Goal: Task Accomplishment & Management: Manage account settings

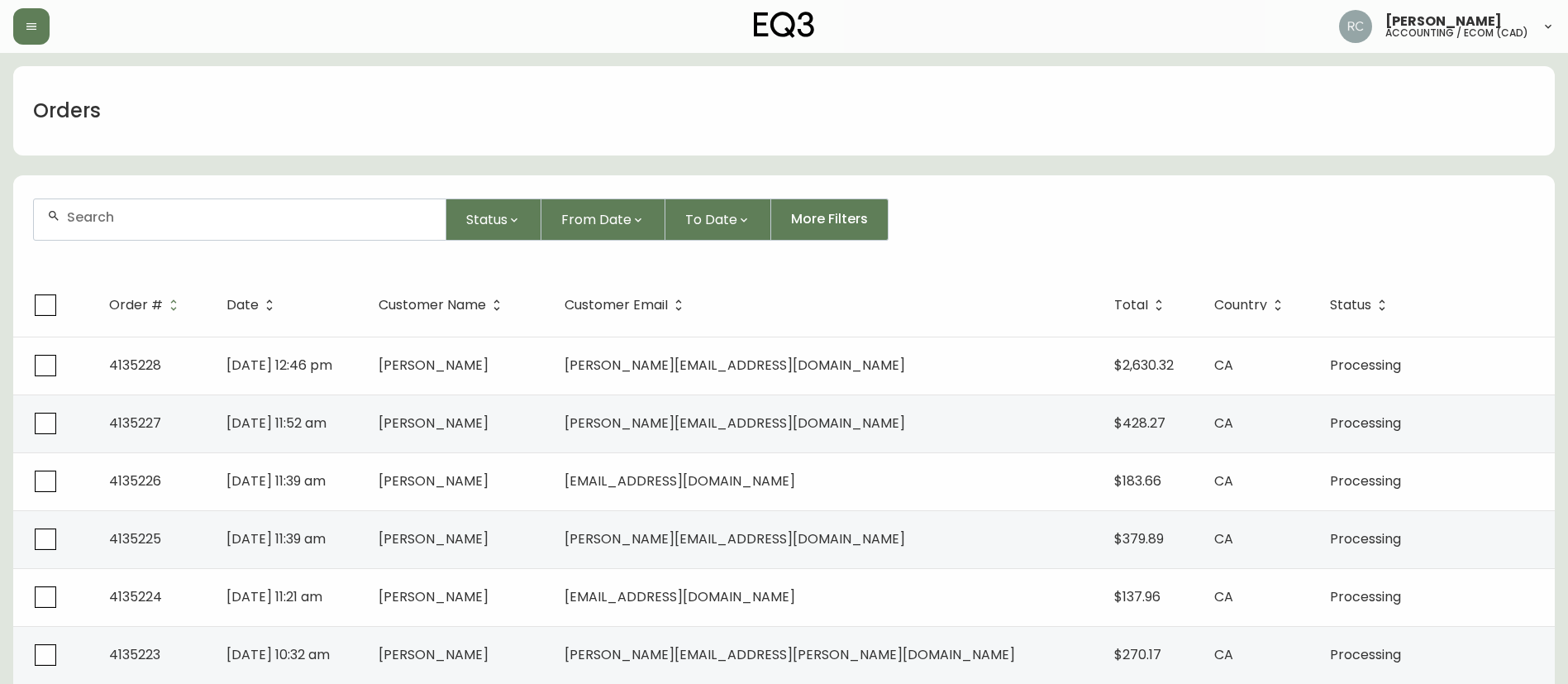
click at [139, 213] on input "text" at bounding box center [249, 217] width 365 height 15
paste input "4134578"
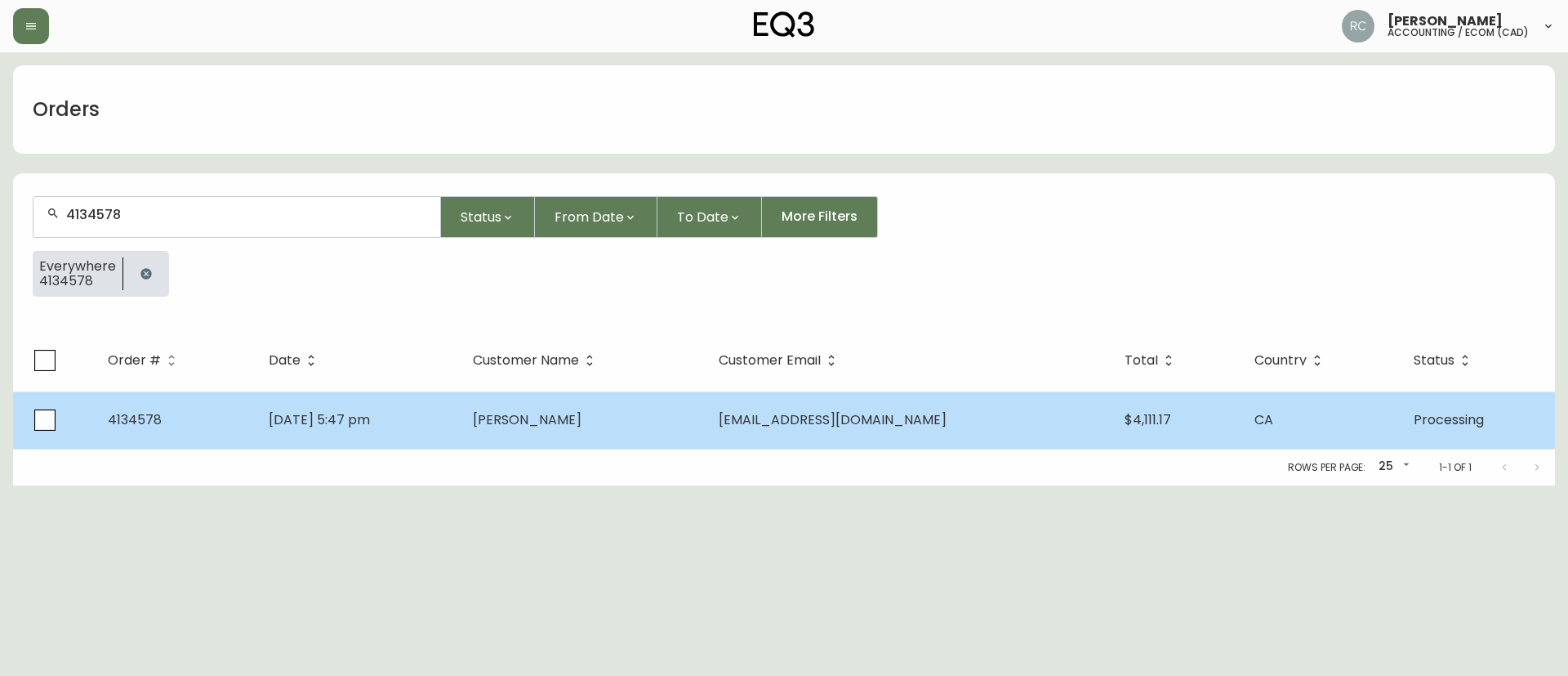
type input "4134578"
click at [573, 421] on span "[PERSON_NAME]" at bounding box center [527, 420] width 108 height 19
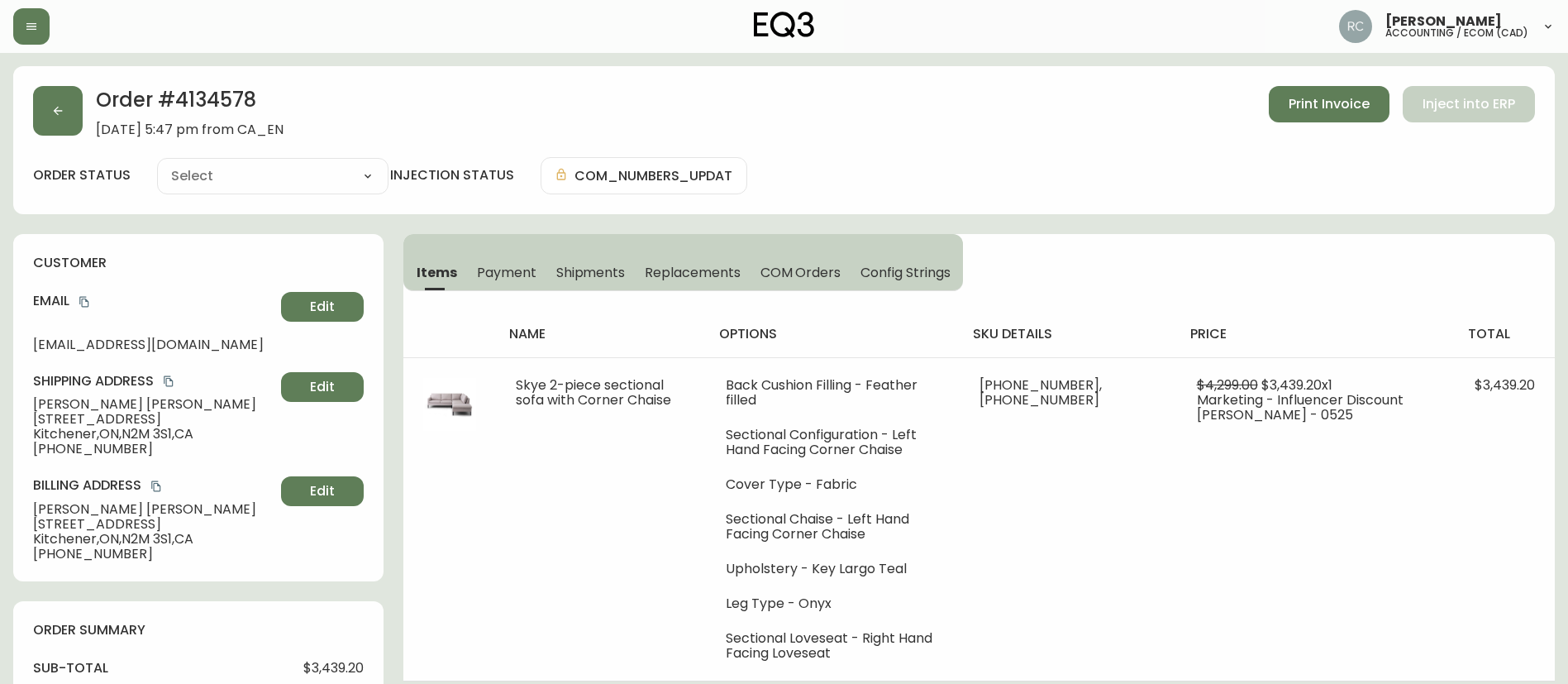
type input "Processing"
select select "PROCESSING"
click at [87, 404] on span "[PERSON_NAME]" at bounding box center [153, 404] width 242 height 14
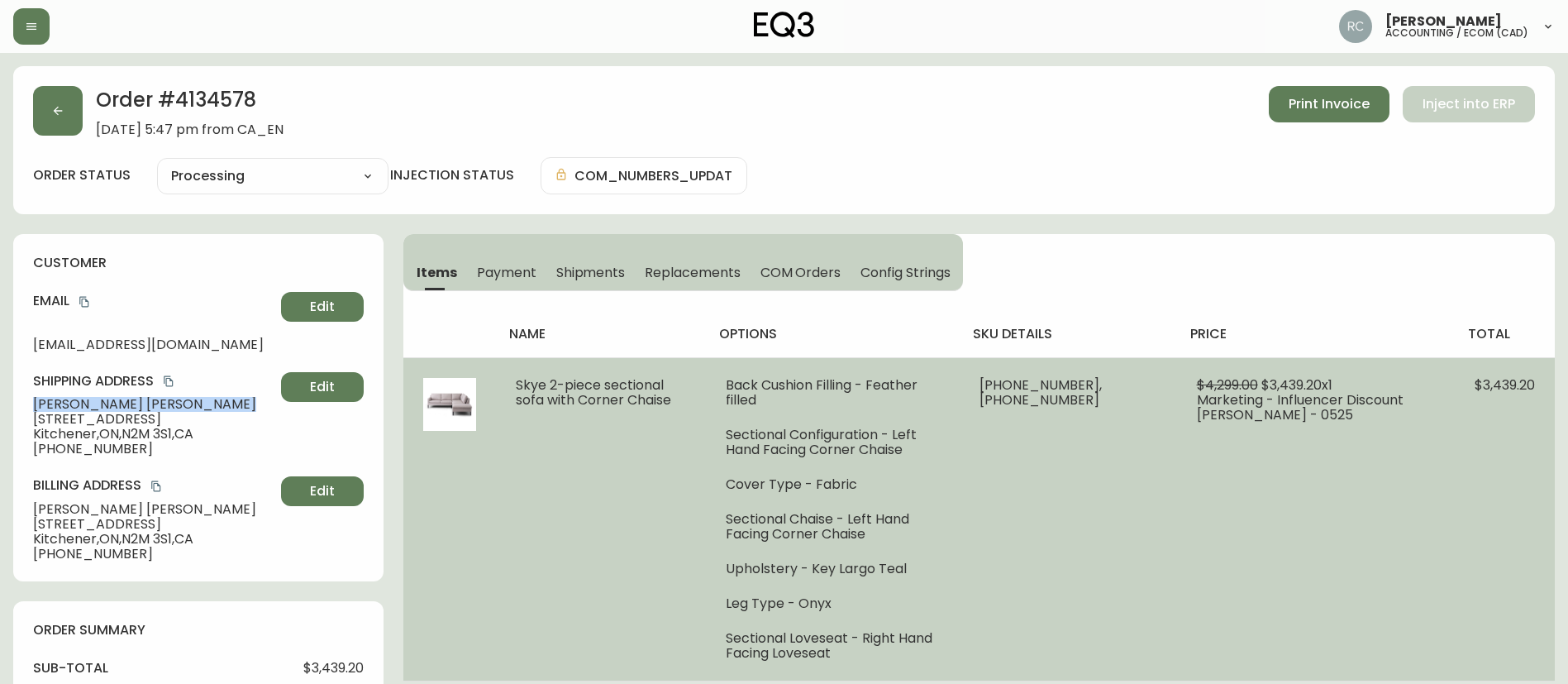
copy span "[PERSON_NAME]"
click at [596, 388] on span "Skye 2-piece sectional sofa with Corner Chaise" at bounding box center [593, 392] width 155 height 34
click at [594, 388] on span "Skye 2-piece sectional sofa with Corner Chaise" at bounding box center [593, 392] width 155 height 34
copy span "Skye 2-piece sectional sofa with Corner Chaise"
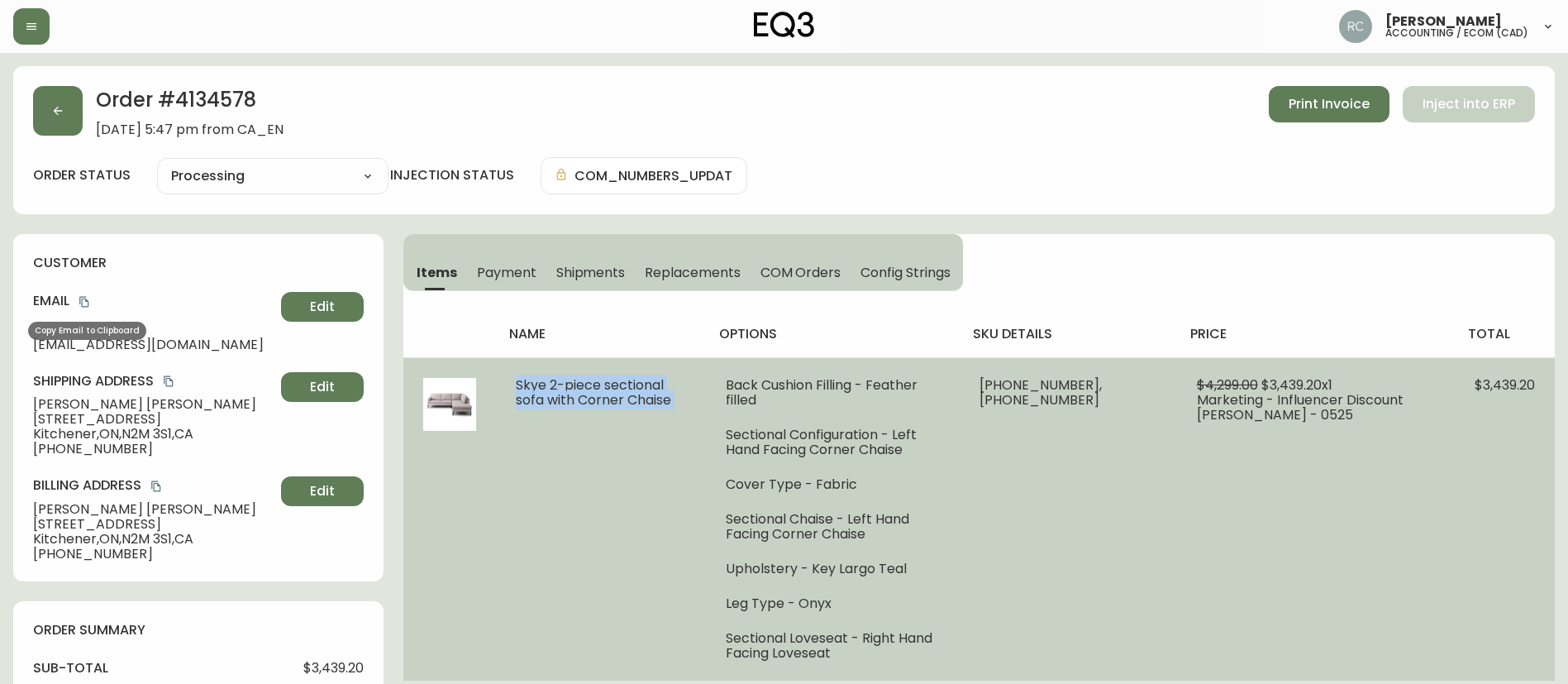
drag, startPoint x: 78, startPoint y: 298, endPoint x: 1219, endPoint y: 393, distance: 1144.9
click at [77, 298] on button "copy" at bounding box center [84, 302] width 16 height 16
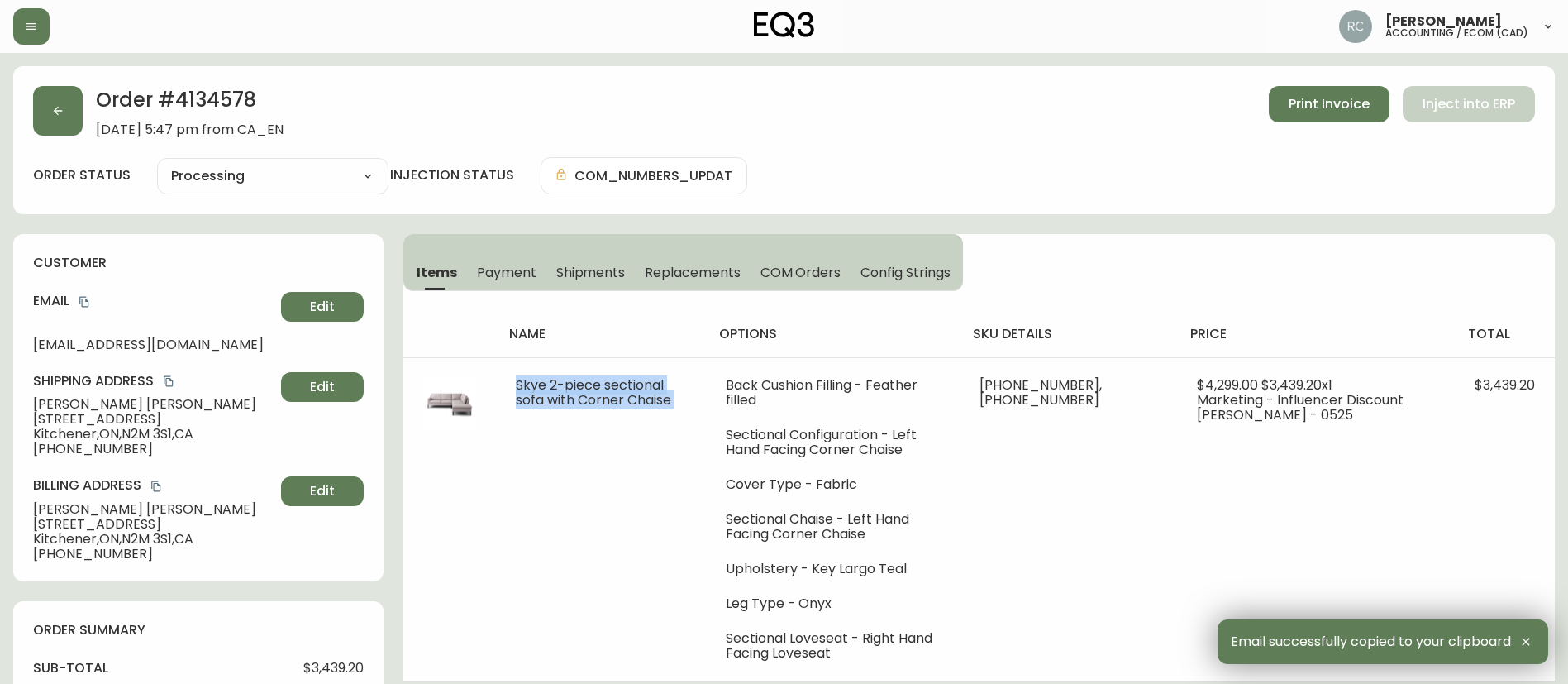
drag, startPoint x: 167, startPoint y: 386, endPoint x: 189, endPoint y: 381, distance: 22.6
click at [167, 386] on icon "copy" at bounding box center [169, 381] width 12 height 12
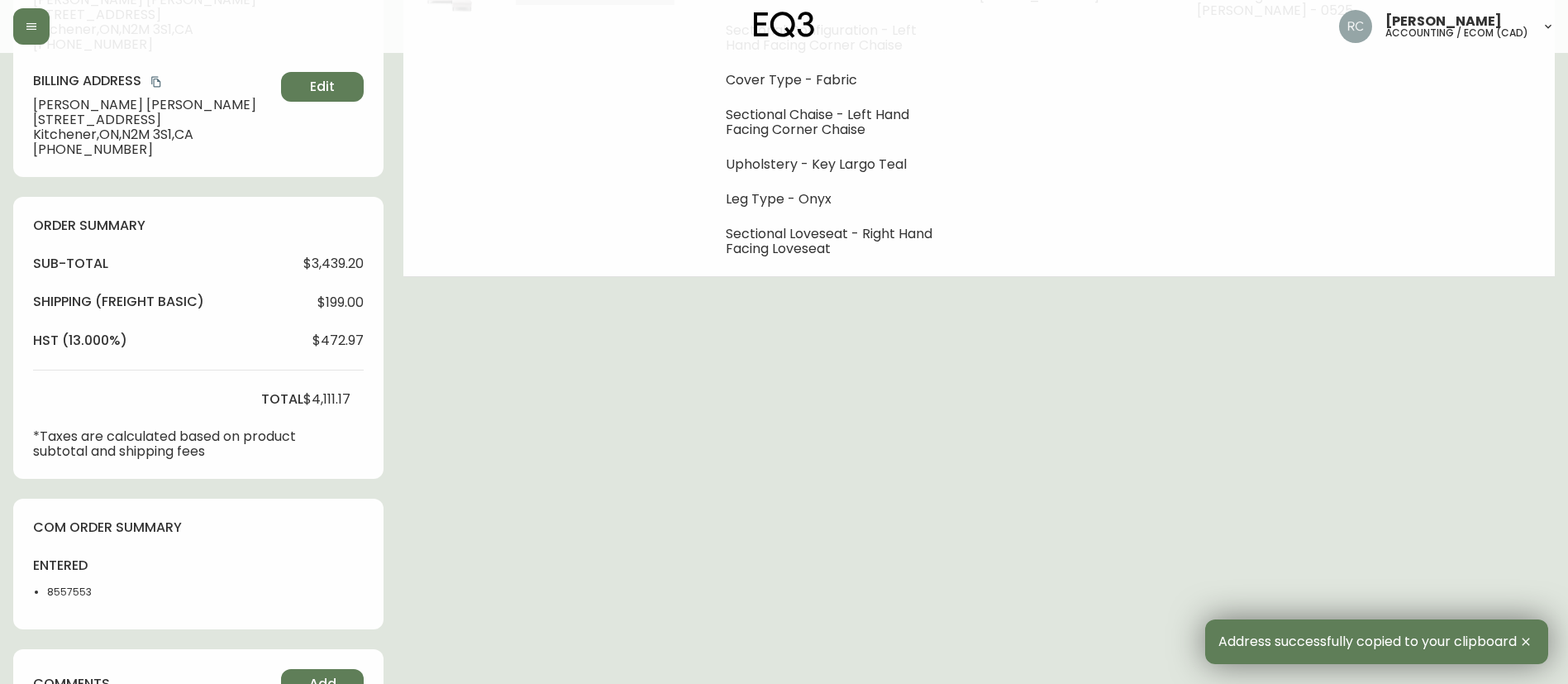
scroll to position [413, 0]
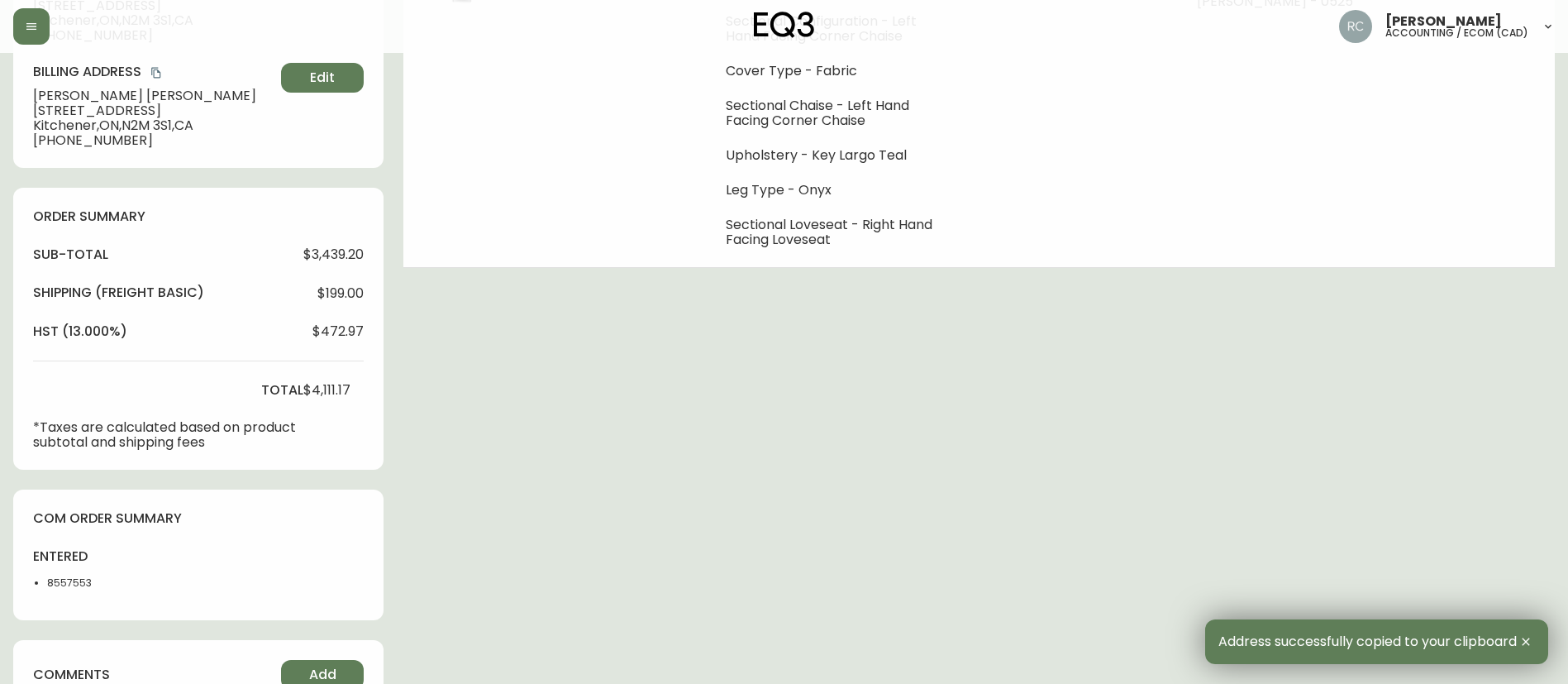
click at [50, 578] on li "8557553" at bounding box center [89, 582] width 83 height 14
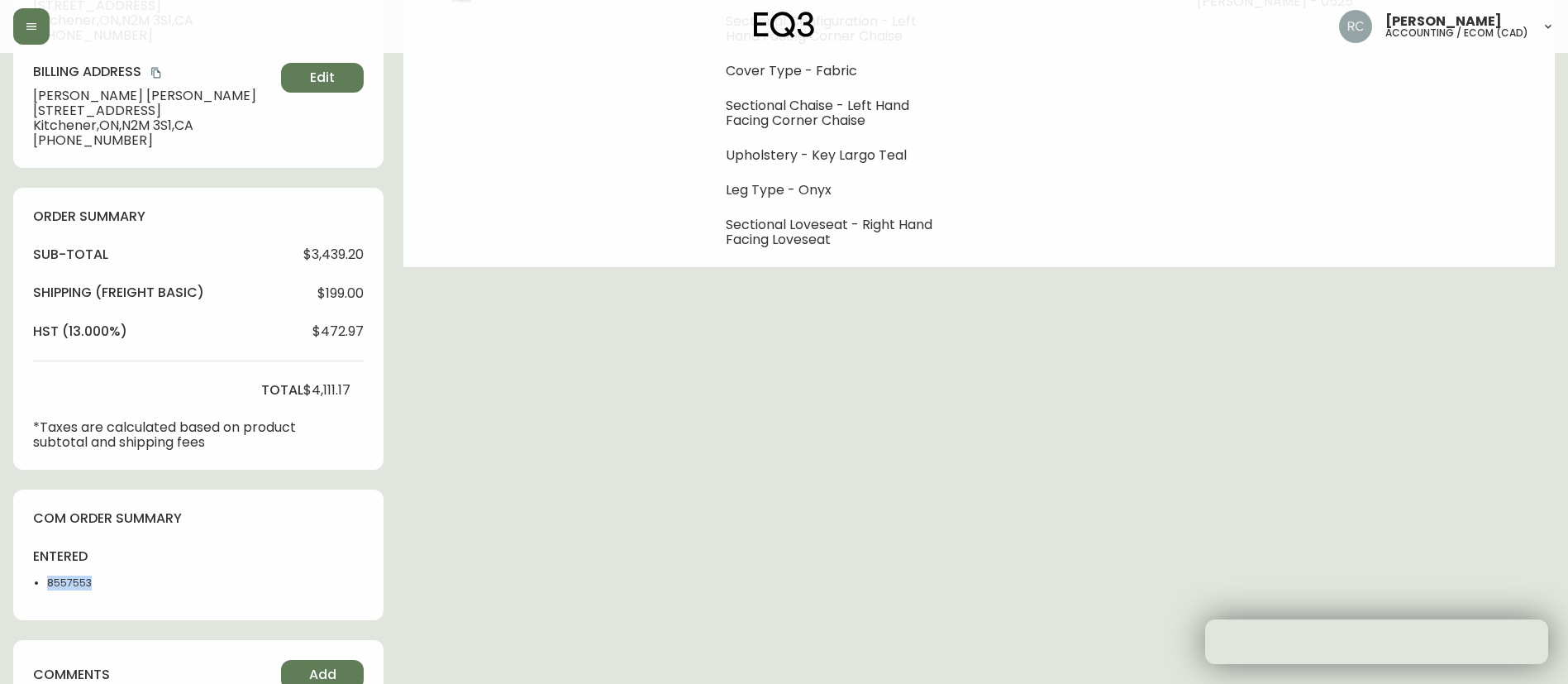
click at [50, 578] on li "8557553" at bounding box center [89, 582] width 83 height 14
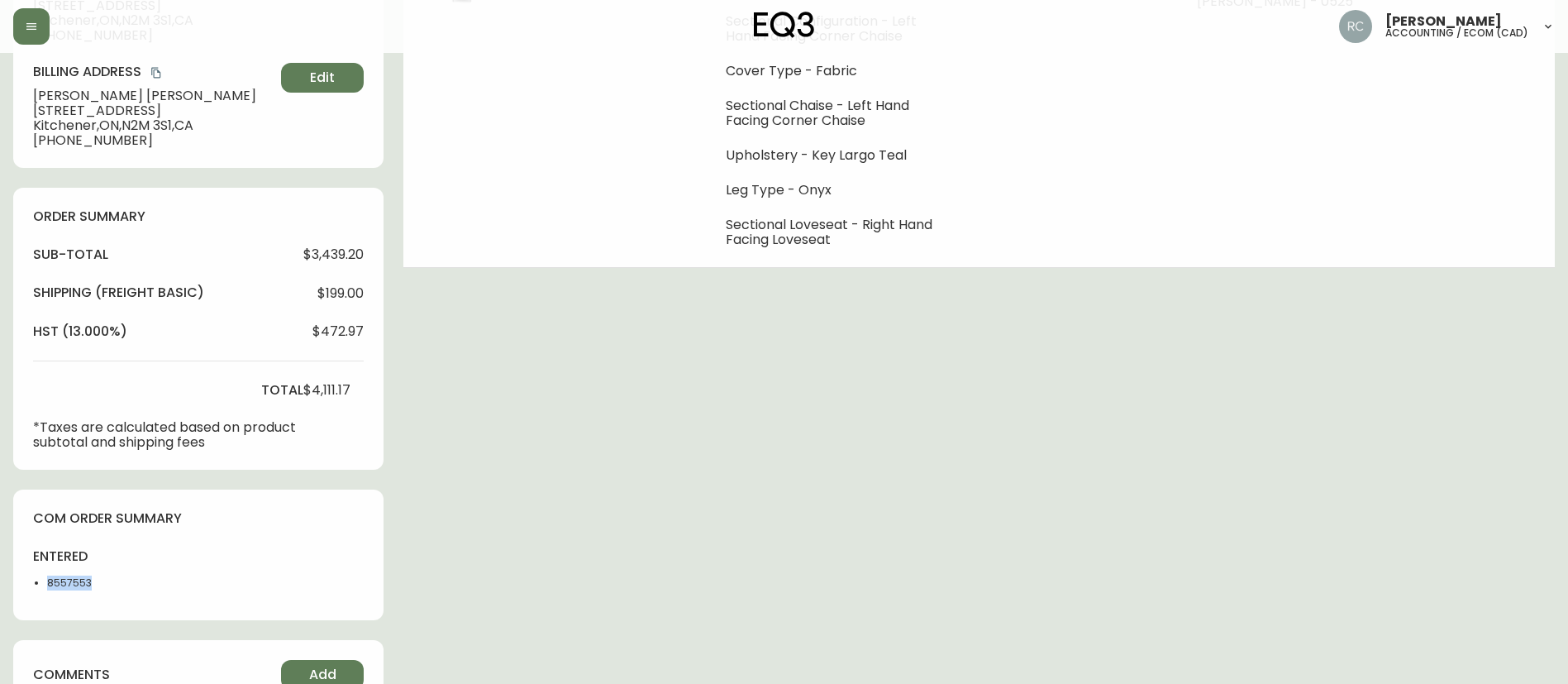
copy li "8557553"
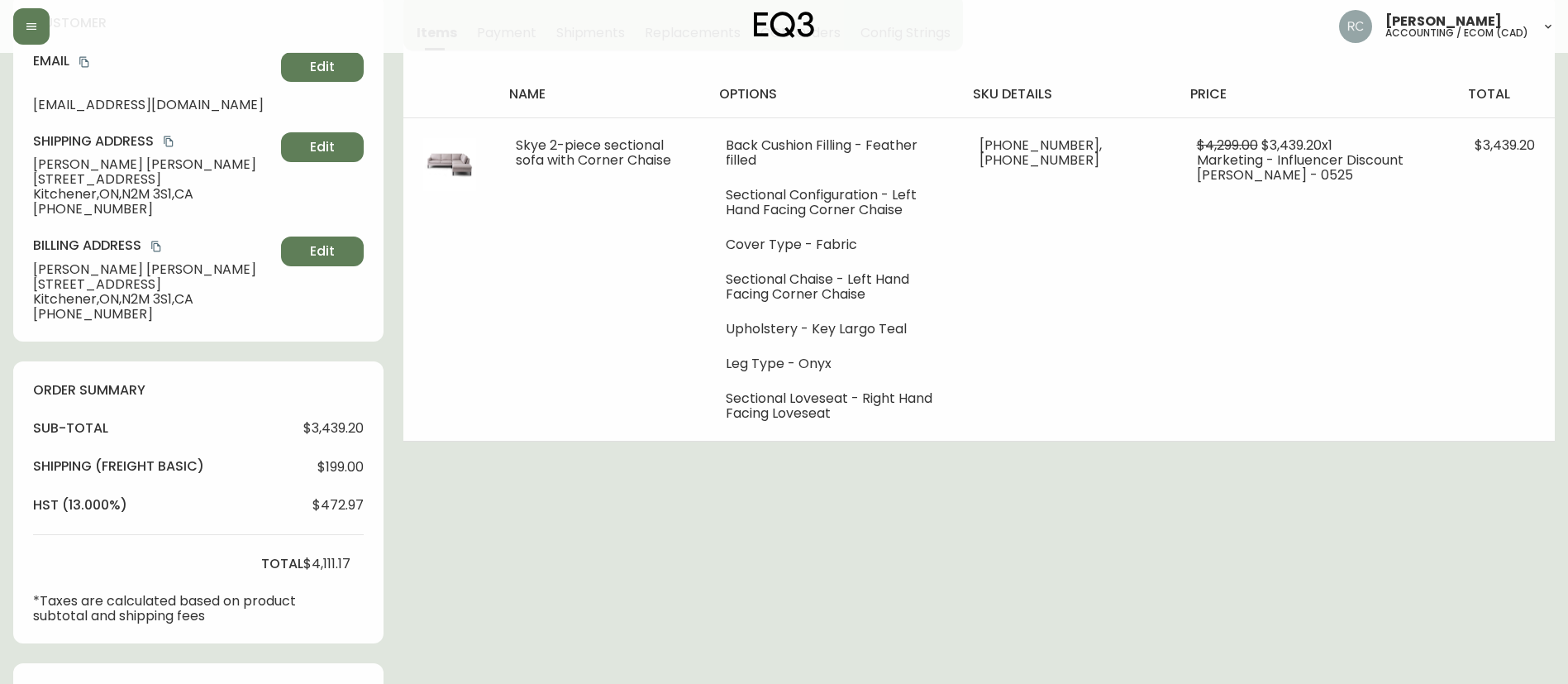
scroll to position [0, 0]
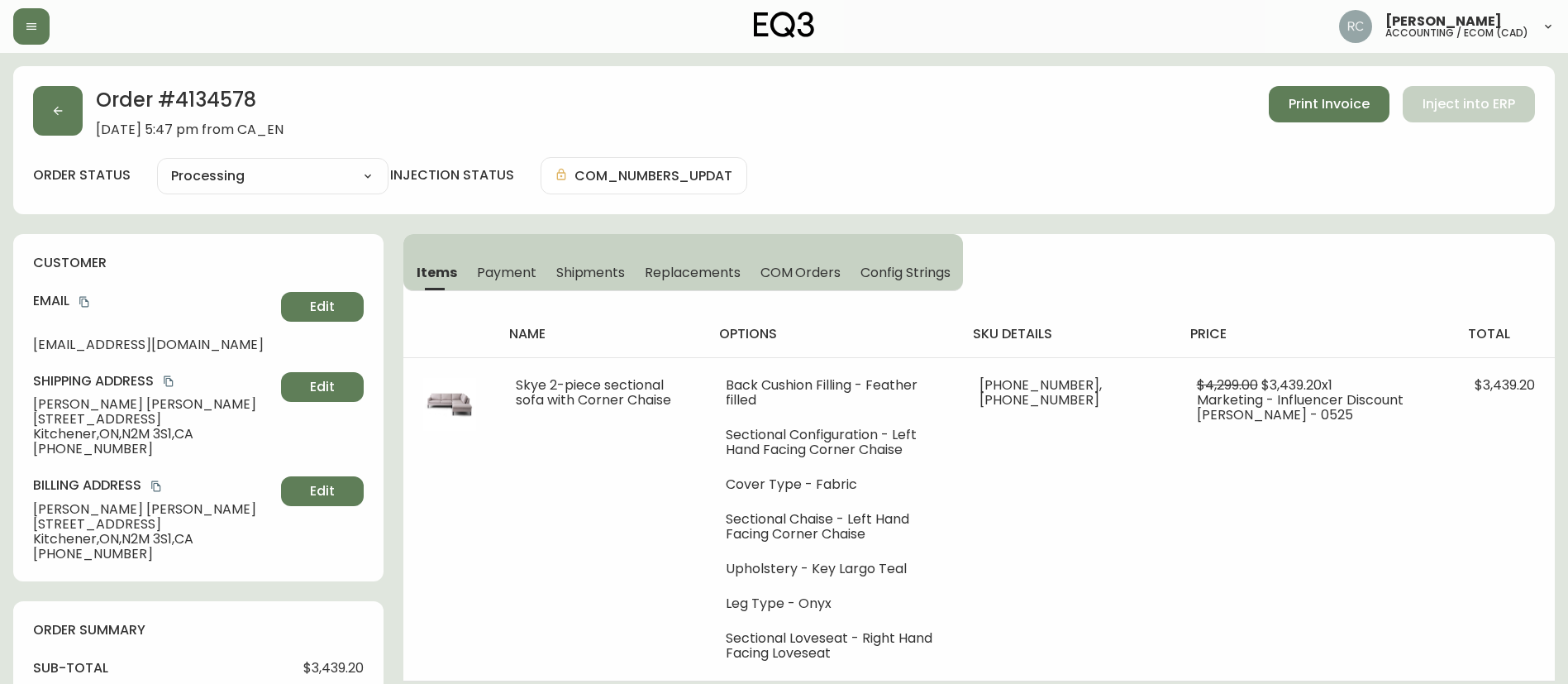
click at [196, 102] on h2 "Order # 4134578" at bounding box center [190, 104] width 188 height 37
copy h2 "4134578"
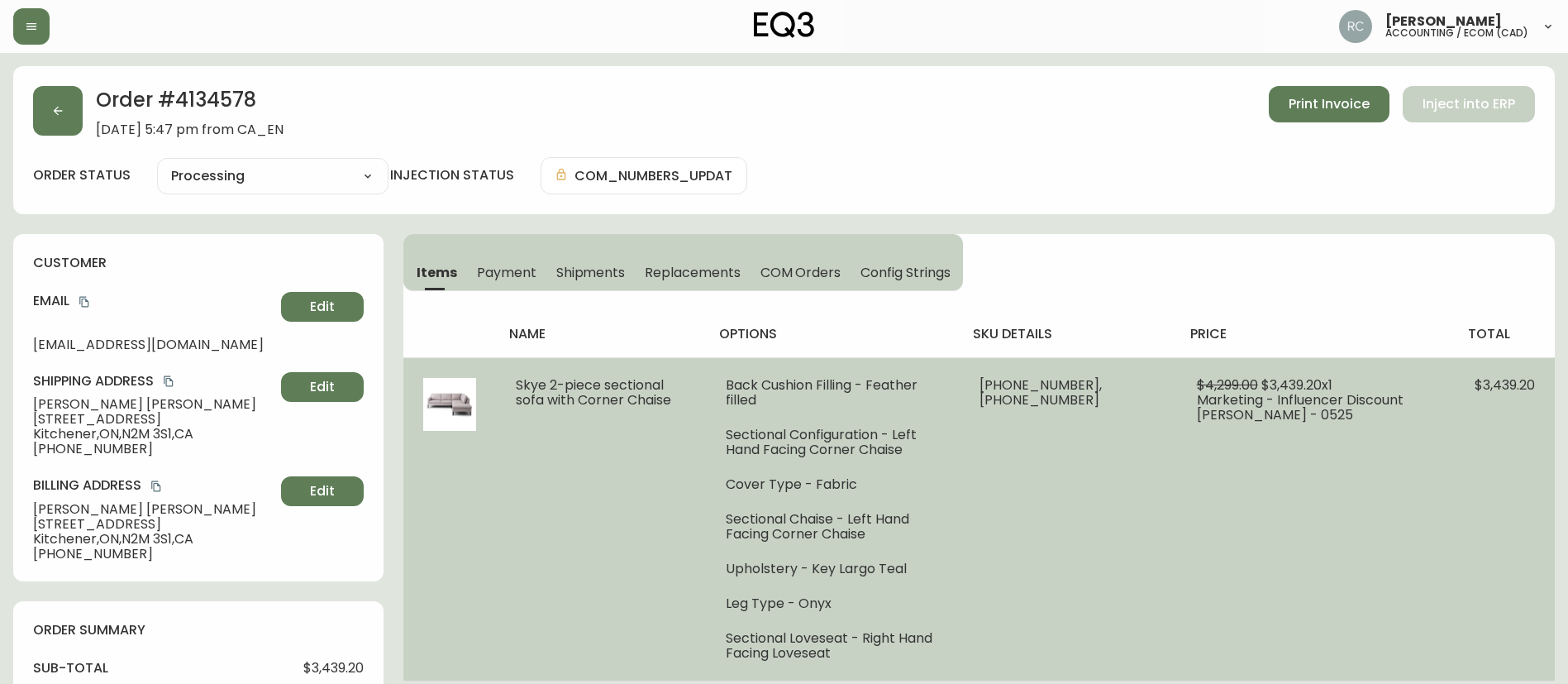
click at [904, 525] on li "Sectional Chaise - Left Hand Facing Corner Chaise" at bounding box center [833, 526] width 215 height 30
click at [869, 562] on li "Upholstery - Key Largo Teal" at bounding box center [833, 568] width 215 height 14
click at [827, 562] on li "Upholstery - Key Largo Teal" at bounding box center [833, 568] width 215 height 14
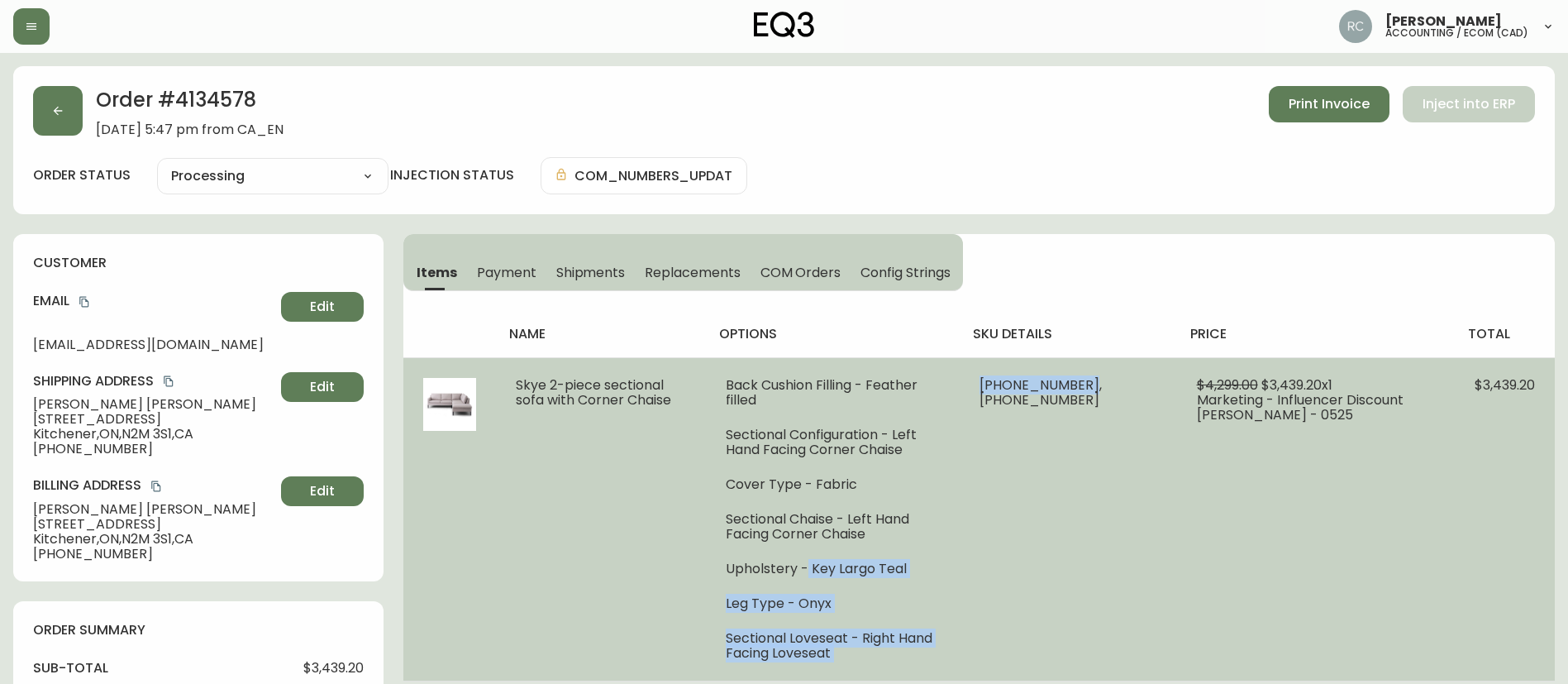
drag, startPoint x: 834, startPoint y: 557, endPoint x: 1041, endPoint y: 544, distance: 207.4
click at [1041, 544] on tr "Skye 2-piece sectional sofa with Corner Chaise Back Cushion Filling - Feather f…" at bounding box center [980, 519] width 1152 height 324
copy tr "Key Largo Teal Leg Type - Onyx Sectional Loveseat - Right Hand Facing Loveseat …"
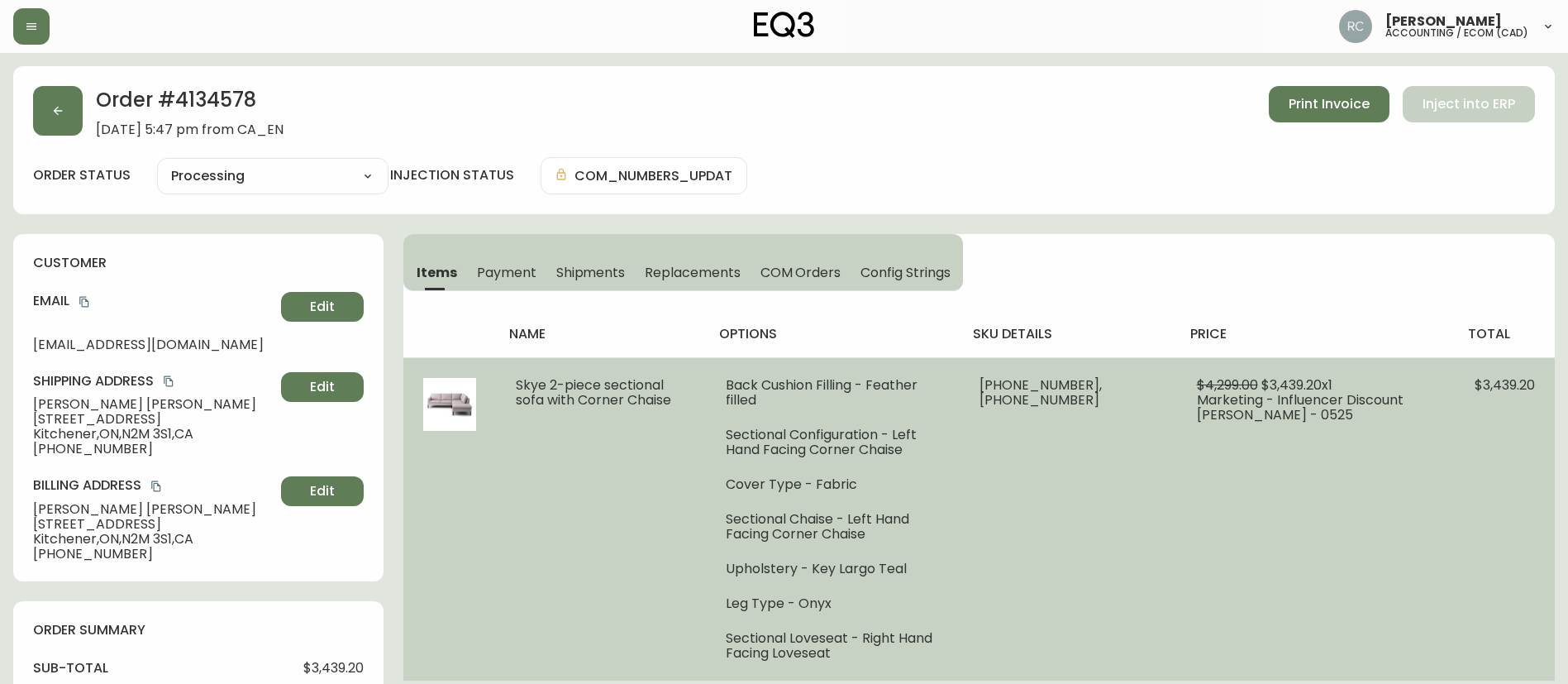
click at [1143, 511] on td "[PHONE_NUMBER], [PHONE_NUMBER]" at bounding box center [1067, 519] width 217 height 324
drag, startPoint x: 840, startPoint y: 552, endPoint x: 981, endPoint y: 556, distance: 141.1
click at [941, 562] on li "Upholstery - Key Largo Teal" at bounding box center [833, 568] width 215 height 14
copy li "Key Largo Teal"
click at [577, 387] on span "Skye 2-piece sectional sofa with Corner Chaise" at bounding box center [593, 392] width 155 height 34
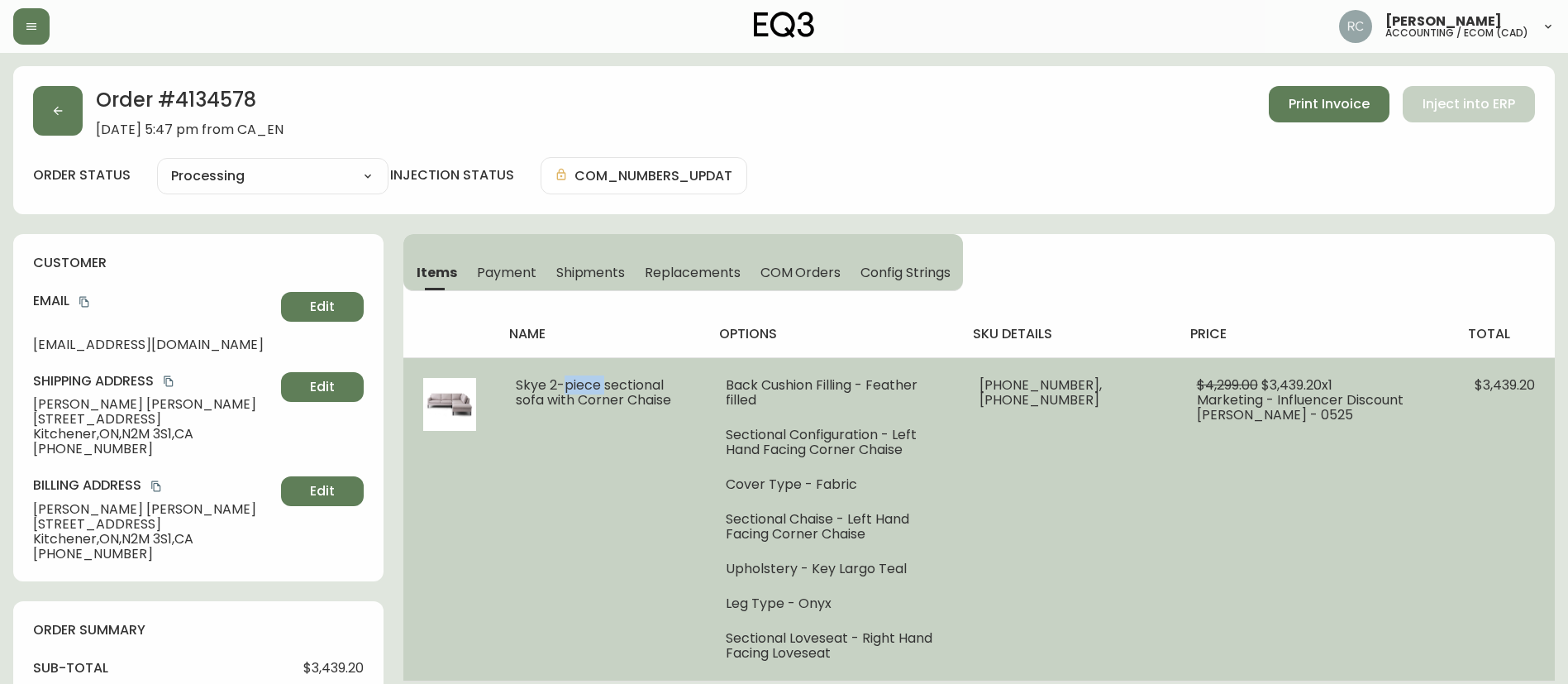
click at [577, 387] on span "Skye 2-piece sectional sofa with Corner Chaise" at bounding box center [593, 392] width 155 height 34
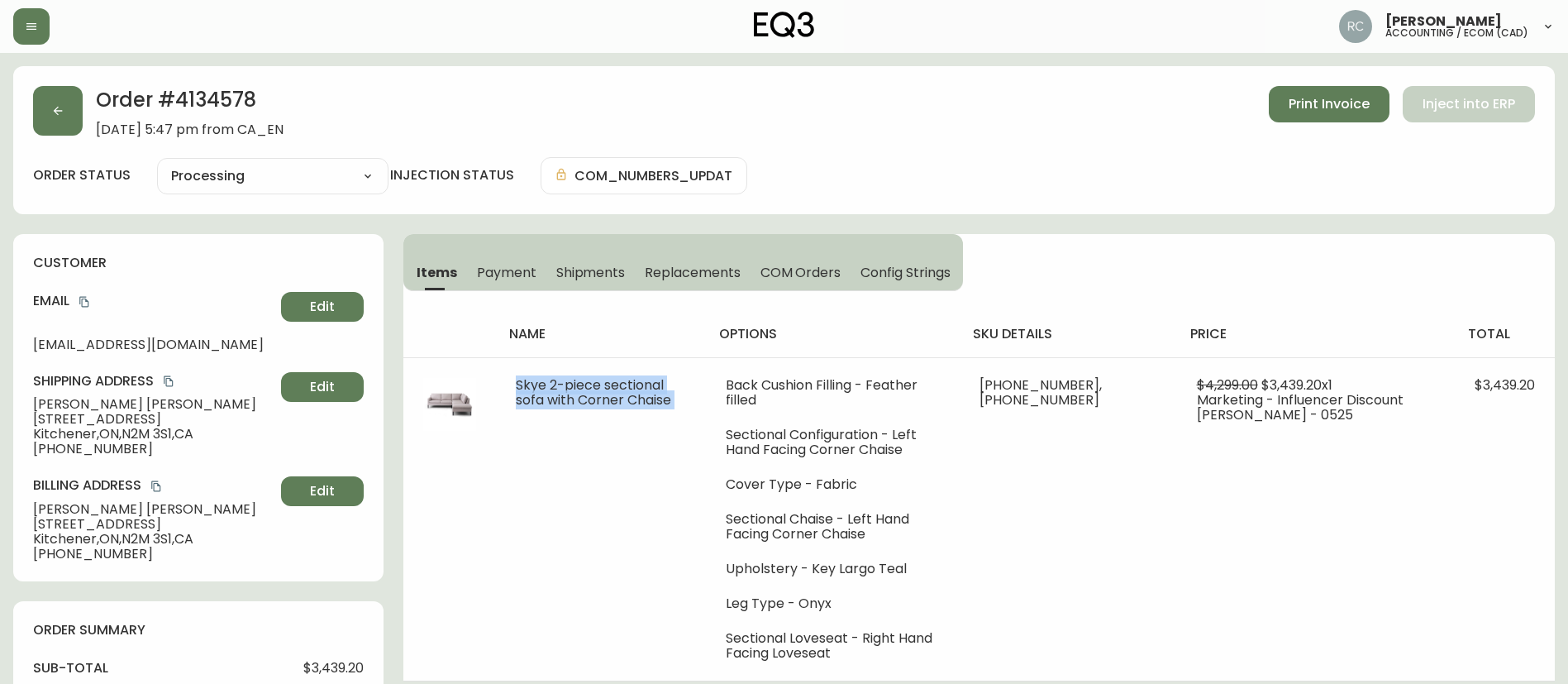
copy span "Skye 2-piece sectional sofa with Corner Chaise"
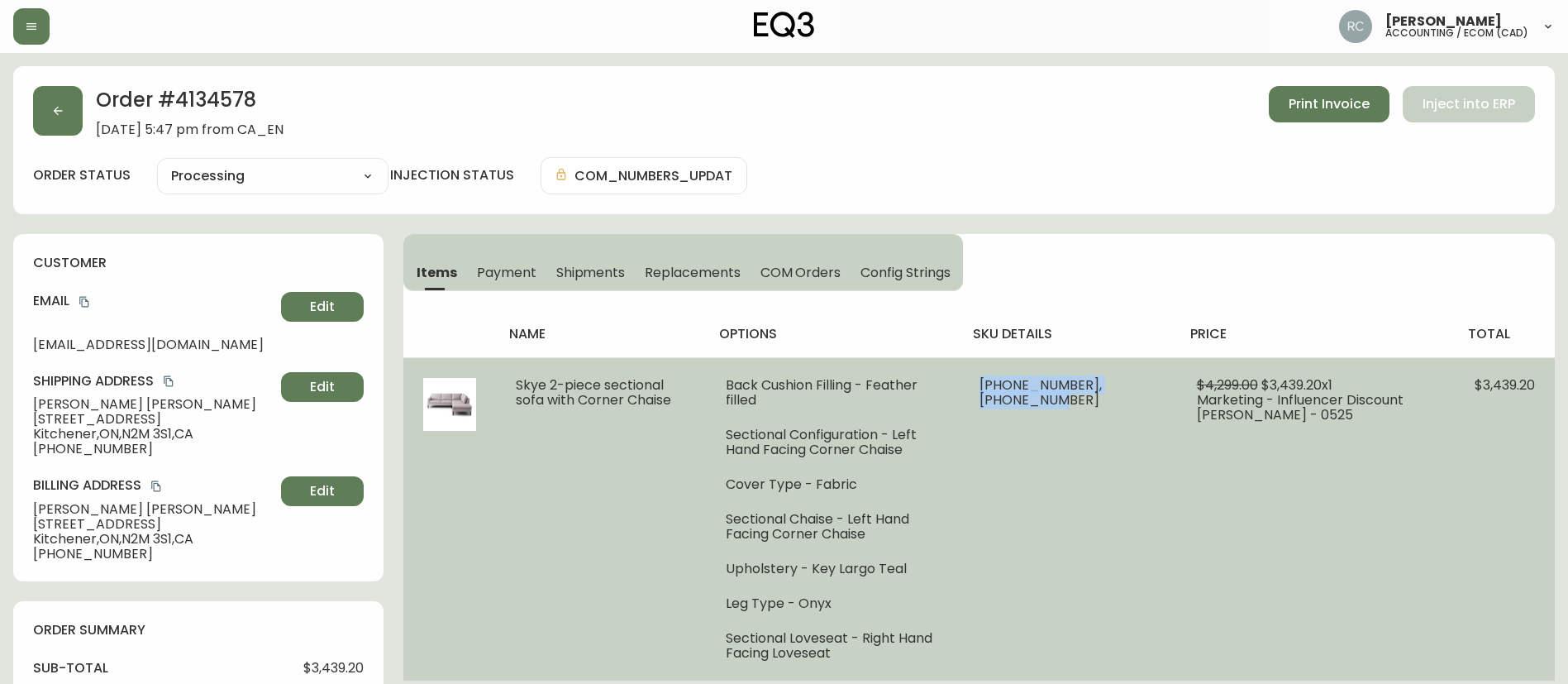
drag, startPoint x: 1056, startPoint y: 387, endPoint x: 1129, endPoint y: 393, distance: 73.2
click at [1129, 393] on td "[PHONE_NUMBER], [PHONE_NUMBER]" at bounding box center [1067, 519] width 217 height 324
copy span "[PHONE_NUMBER], [PHONE_NUMBER]"
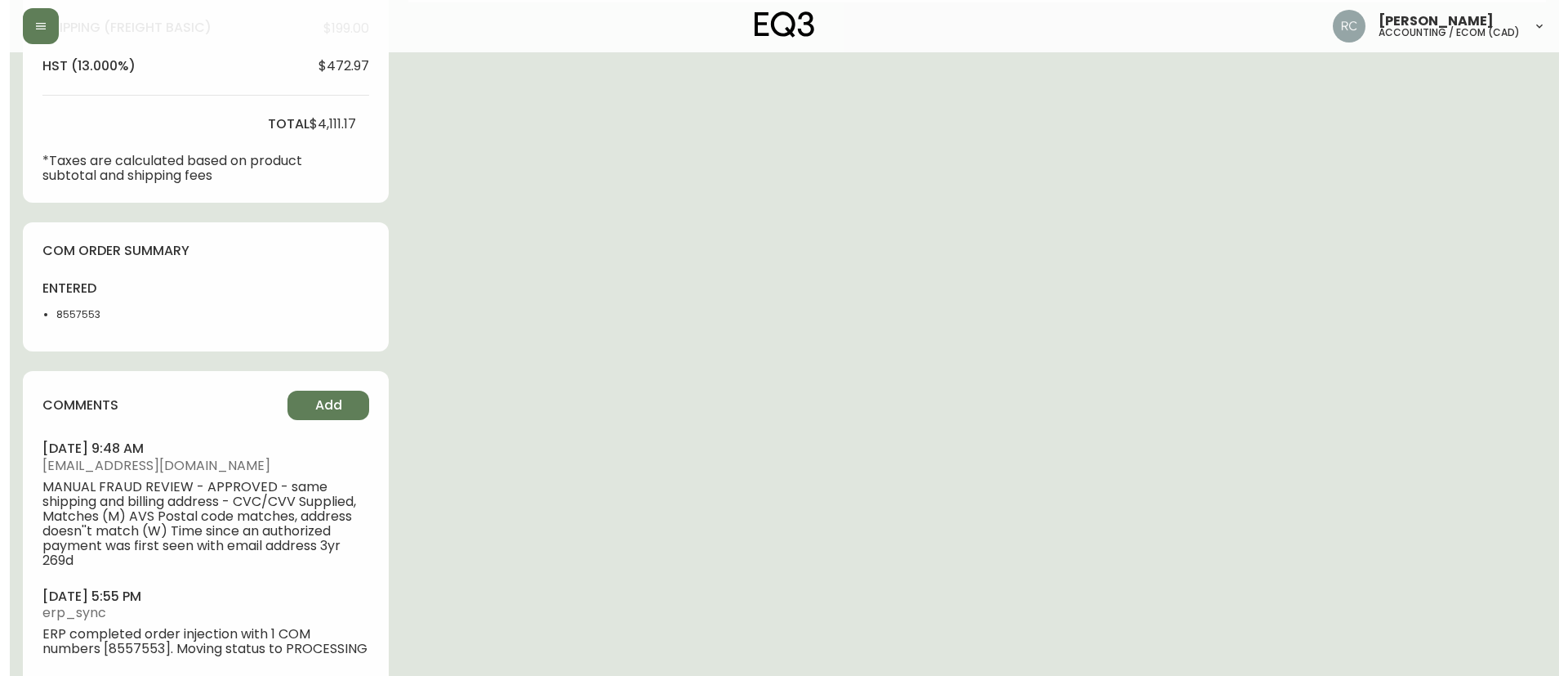
scroll to position [714, 0]
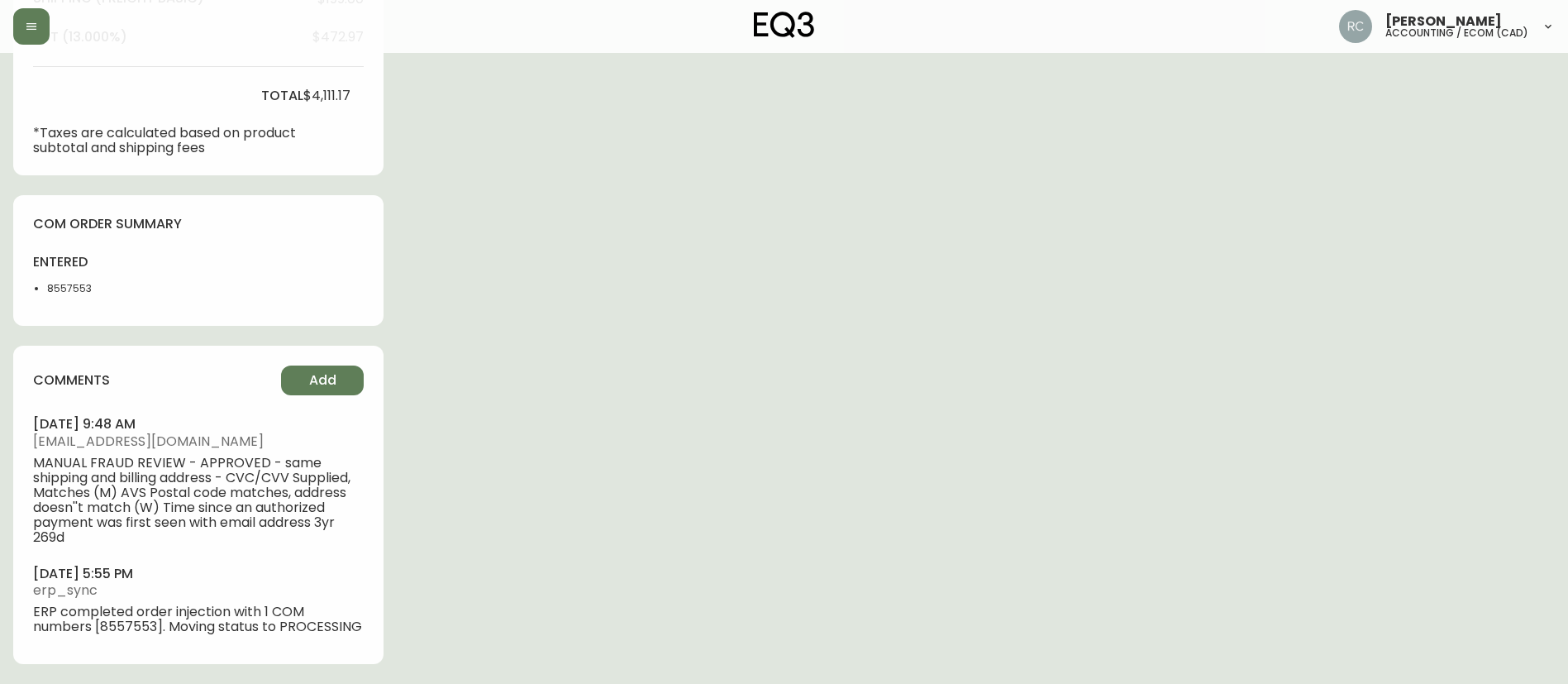
click at [333, 346] on div "comments Add [DATE] 9:48 am [EMAIL_ADDRESS][DOMAIN_NAME] MANUAL FRAUD REVIEW - …" at bounding box center [198, 505] width 371 height 318
click at [332, 365] on button "Add" at bounding box center [323, 380] width 83 height 30
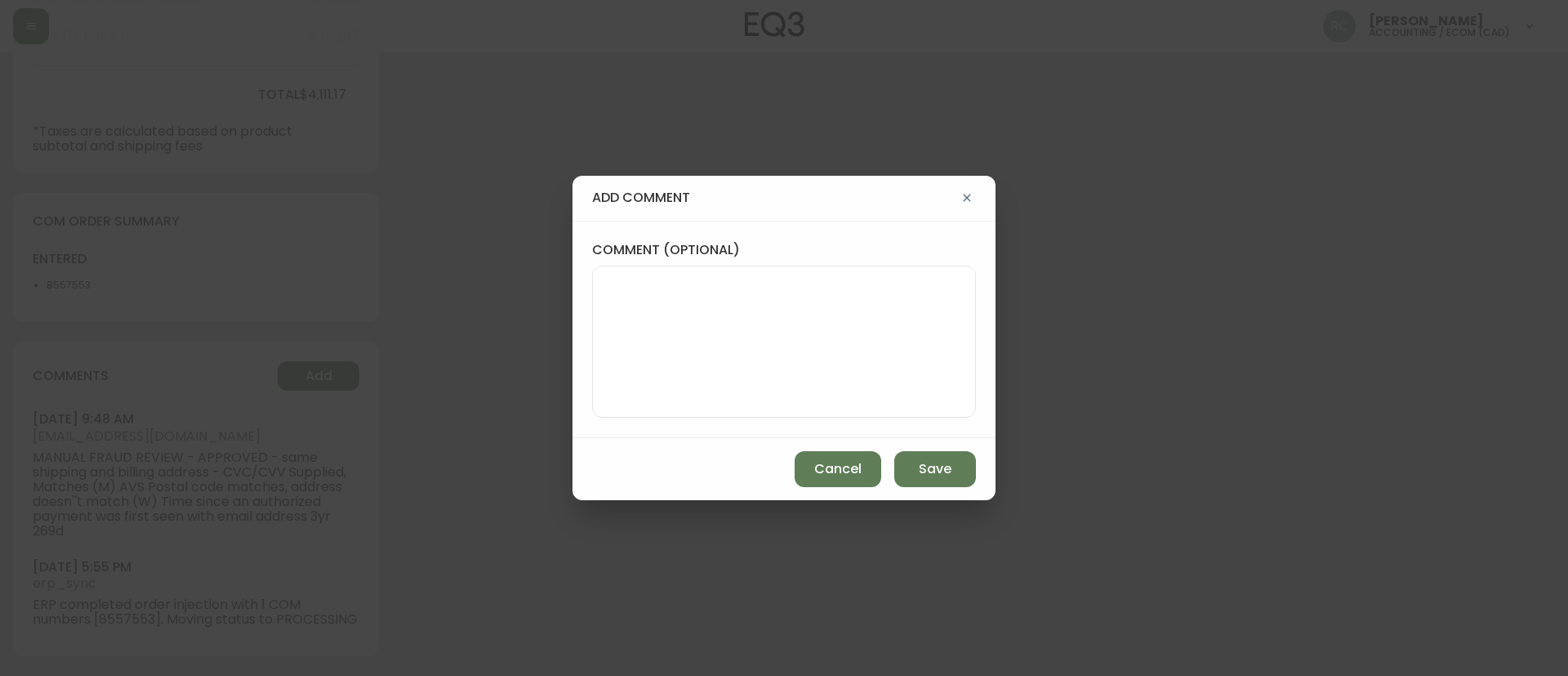
click at [866, 248] on label "comment (optional)" at bounding box center [783, 249] width 383 height 18
click at [866, 276] on textarea "comment (optional)" at bounding box center [784, 341] width 356 height 130
click at [813, 308] on textarea "comment (optional)" at bounding box center [784, 341] width 356 height 130
click at [812, 276] on textarea "DISCO FABRIC - TICKET#" at bounding box center [784, 341] width 356 height 130
paste textarea "#829457"
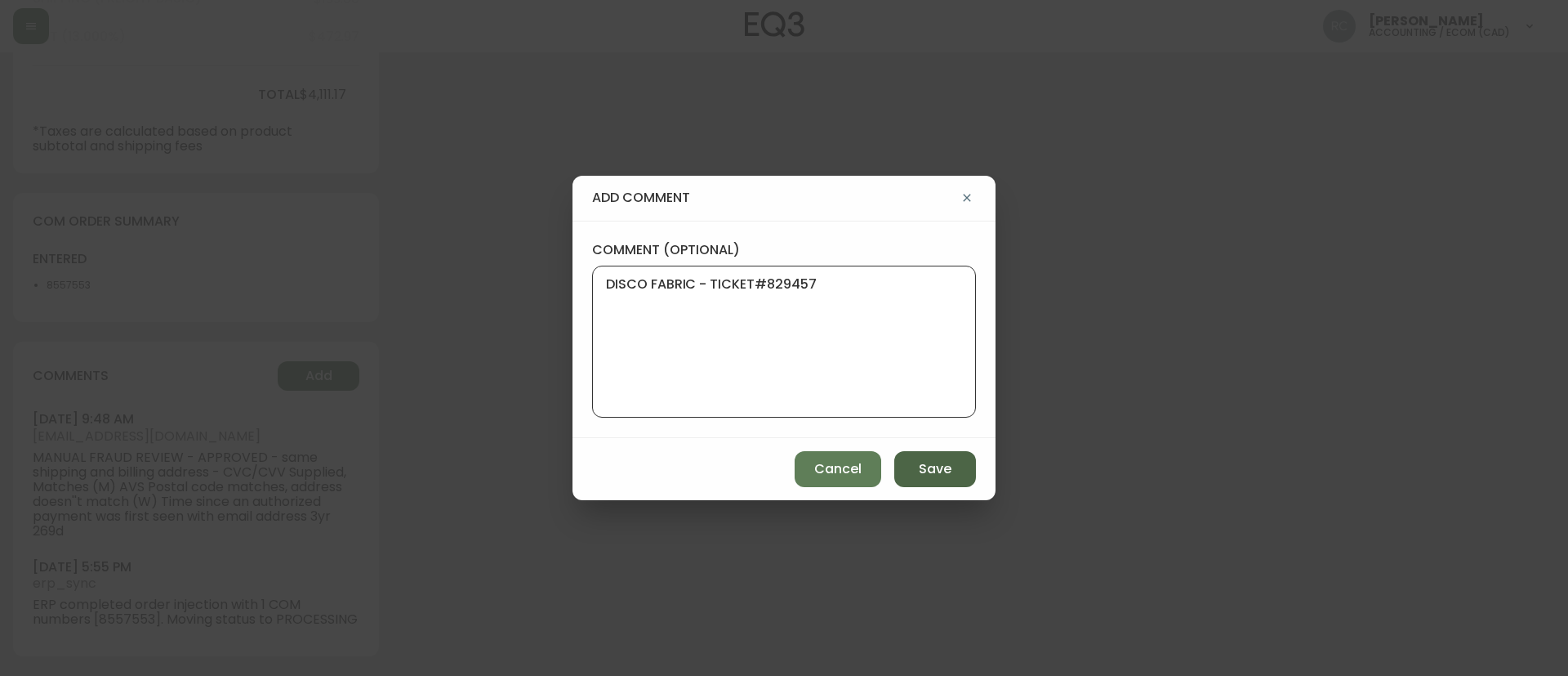
type textarea "DISCO FABRIC - TICKET#829457"
click at [929, 462] on span "Save" at bounding box center [935, 468] width 32 height 18
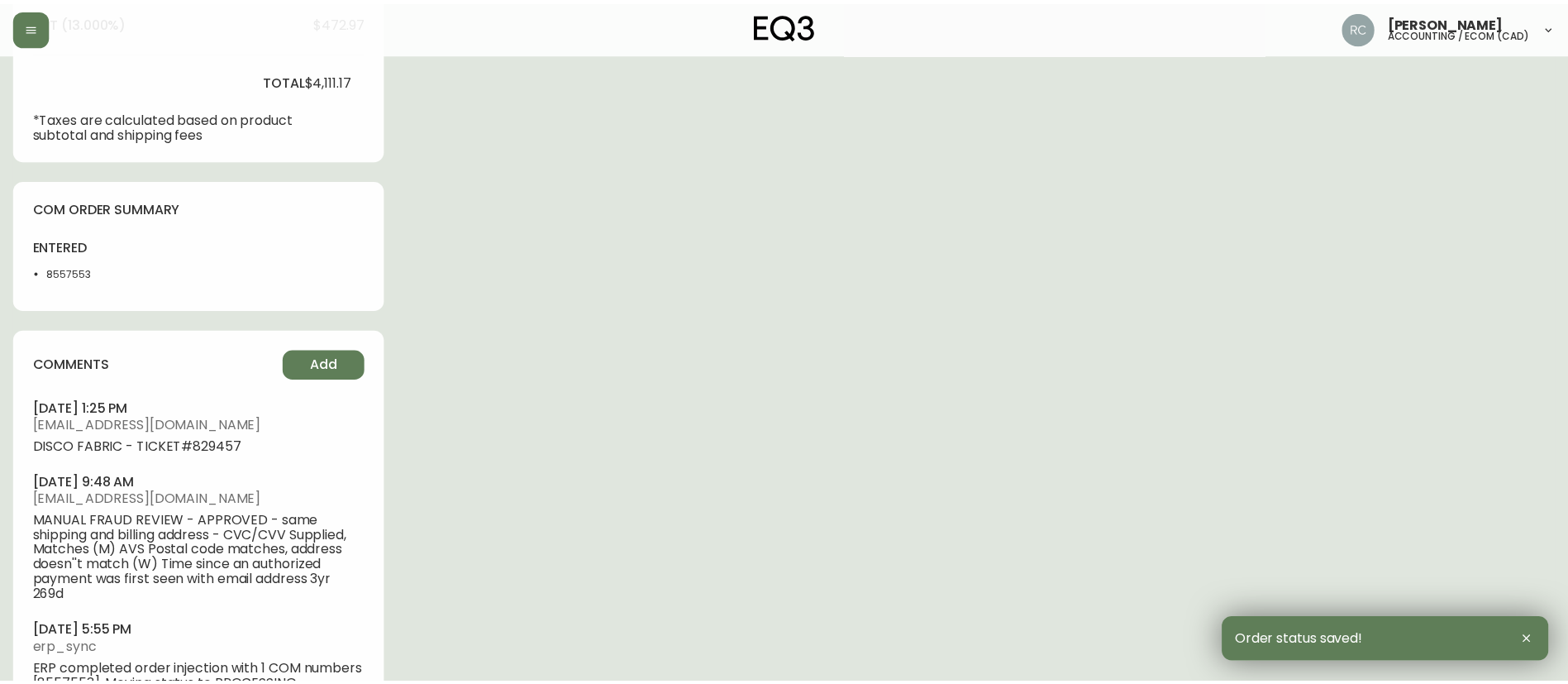
scroll to position [708, 0]
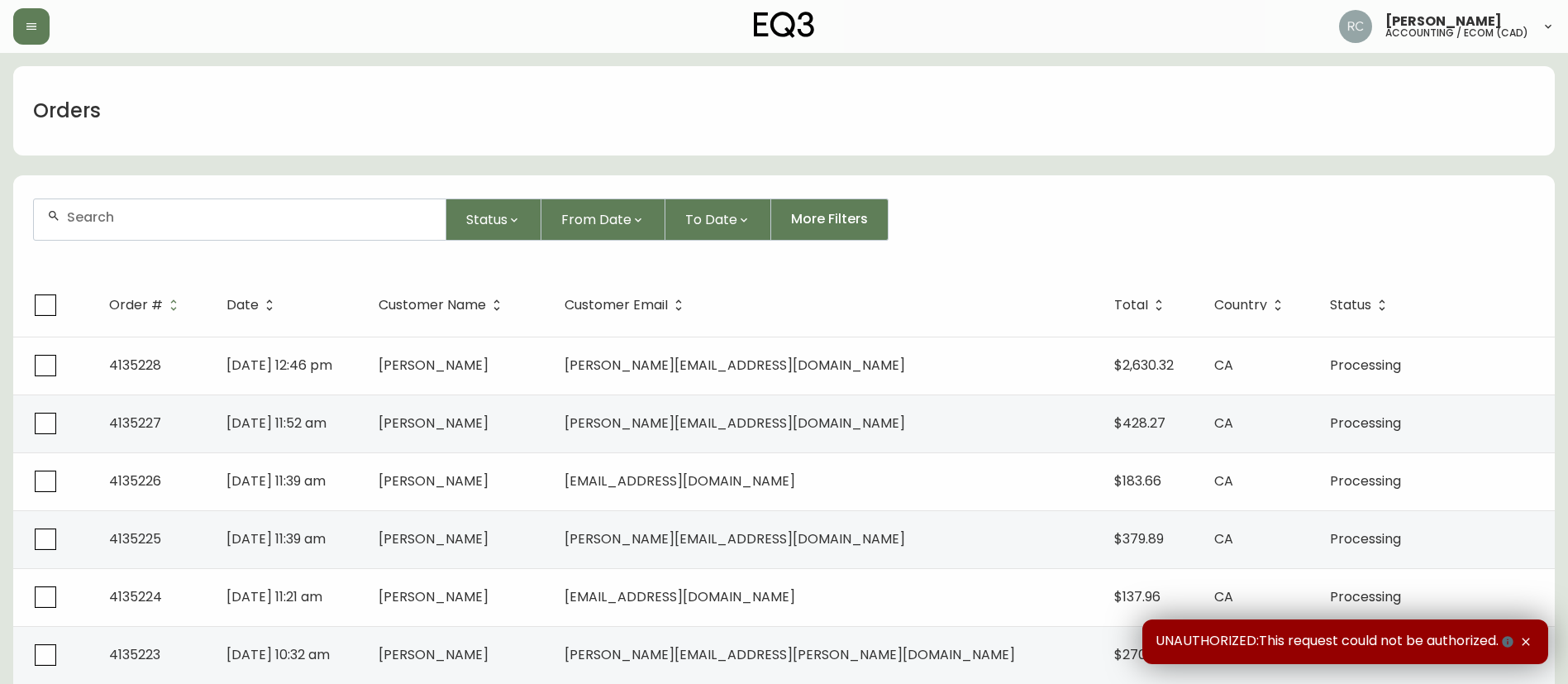
click at [296, 216] on input "text" at bounding box center [249, 217] width 365 height 15
paste input "4134435"
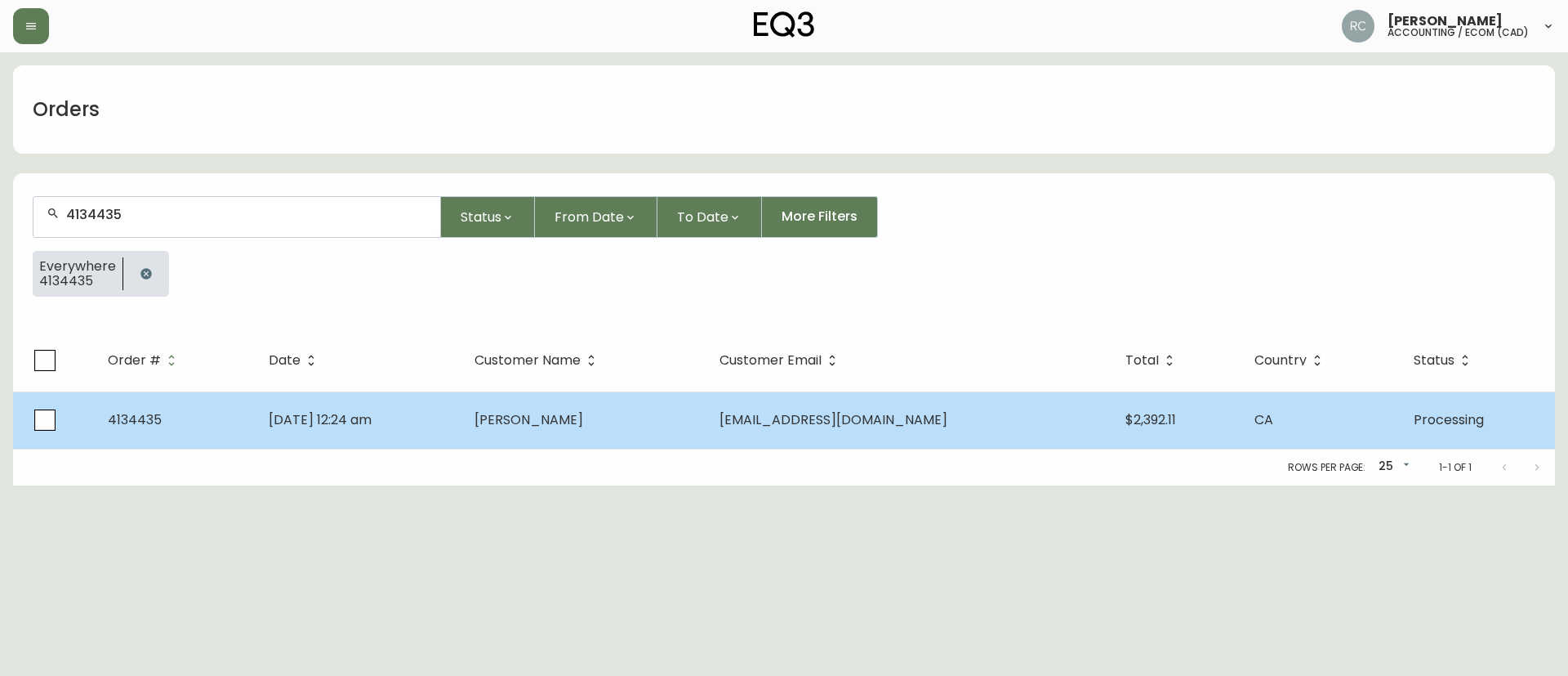
type input "4134435"
click at [461, 415] on td "[DATE] 12:24 am" at bounding box center [359, 420] width 206 height 57
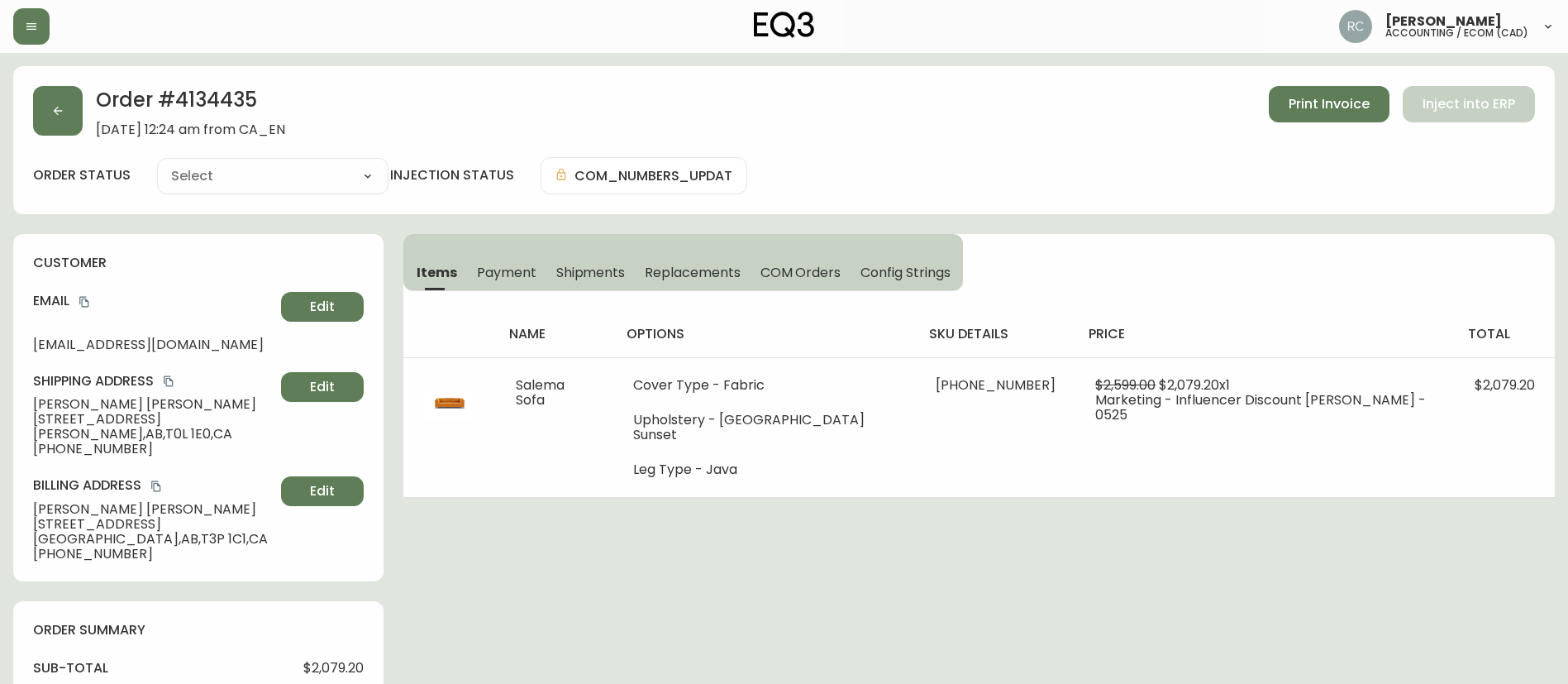
type input "Processing"
select select "PROCESSING"
click at [91, 404] on span "Martina Meyer" at bounding box center [153, 404] width 242 height 14
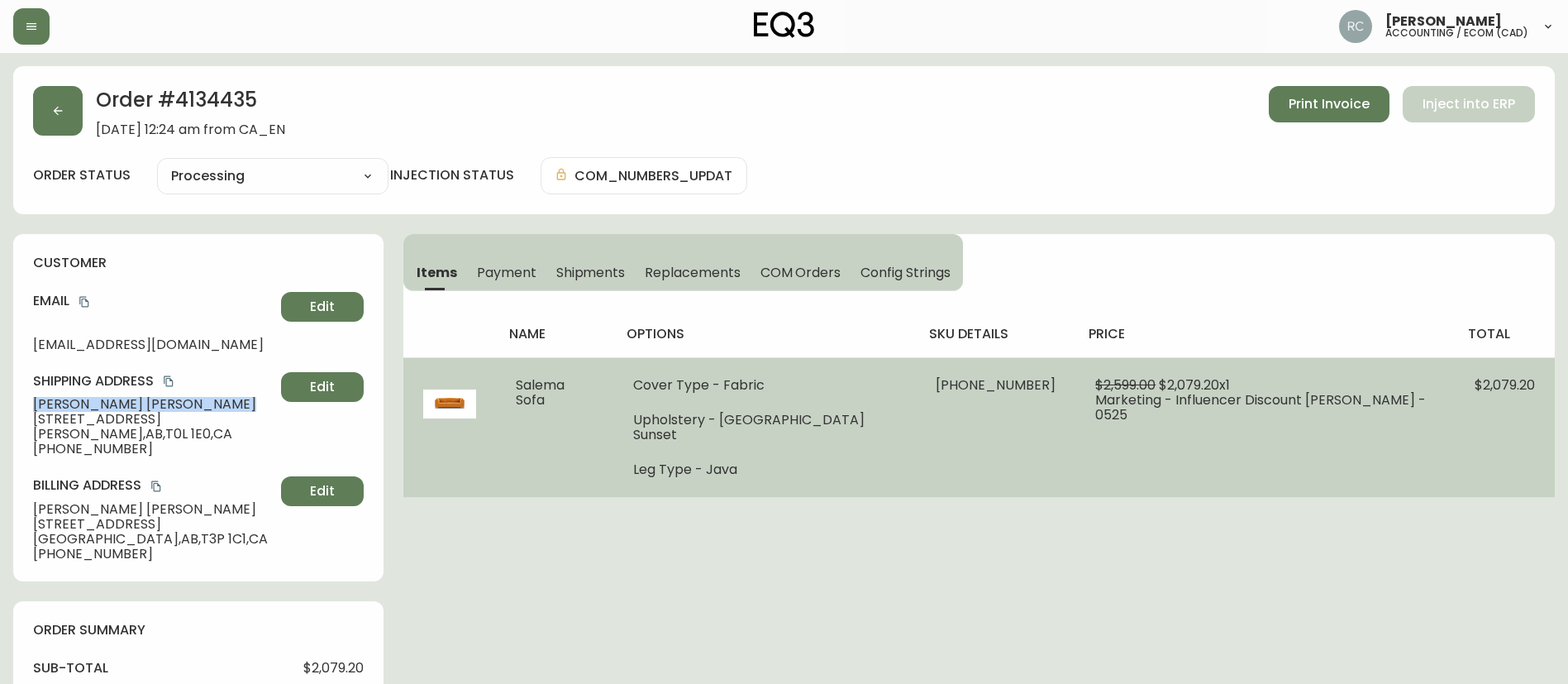
copy span "Martina Meyer"
click at [564, 383] on span "Salema Sofa" at bounding box center [540, 392] width 49 height 34
copy span "Salema Sofa"
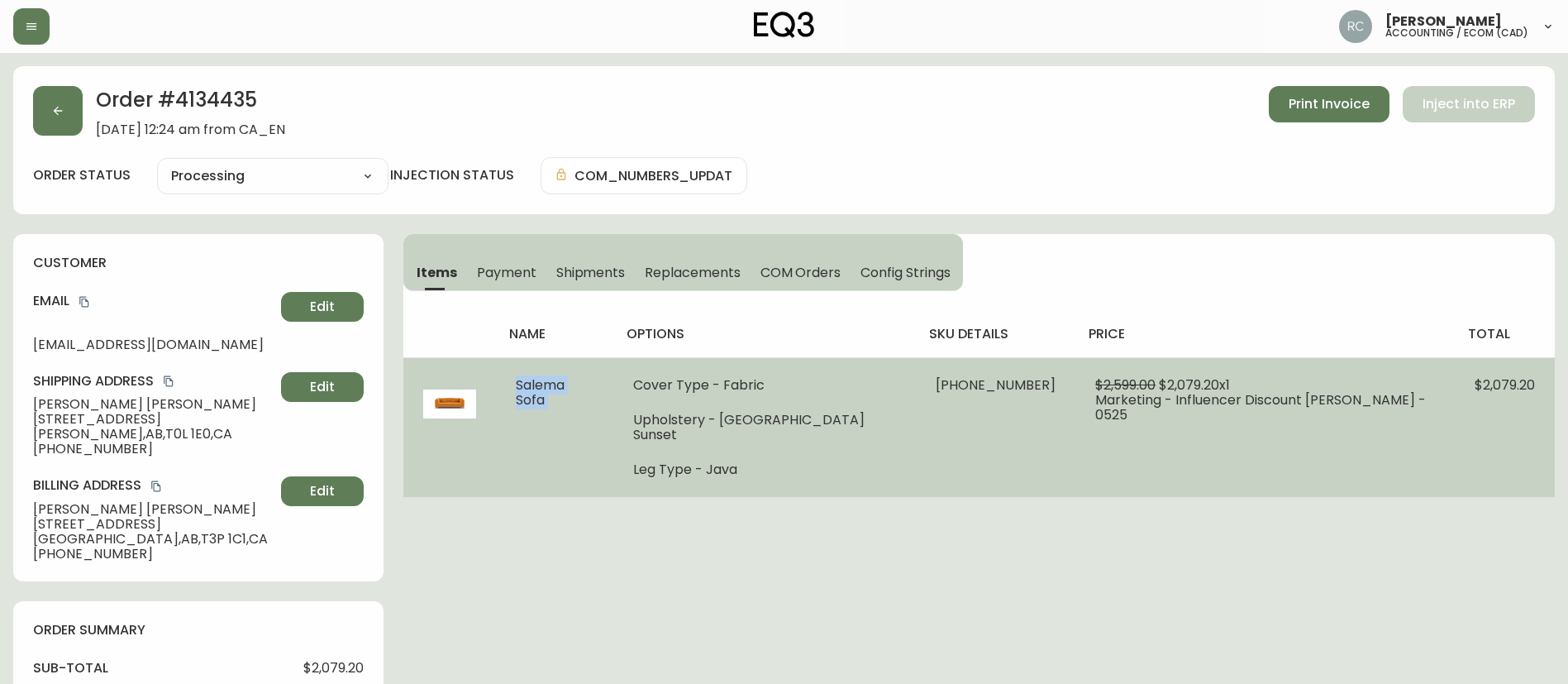
click at [564, 377] on span "Salema Sofa" at bounding box center [540, 392] width 49 height 34
click at [806, 433] on ul "Cover Type - Fabric Upholstery - Seoul Sunset Leg Type - Java" at bounding box center [764, 427] width 263 height 99
click at [936, 382] on span "30024-01 x 1" at bounding box center [996, 385] width 119 height 19
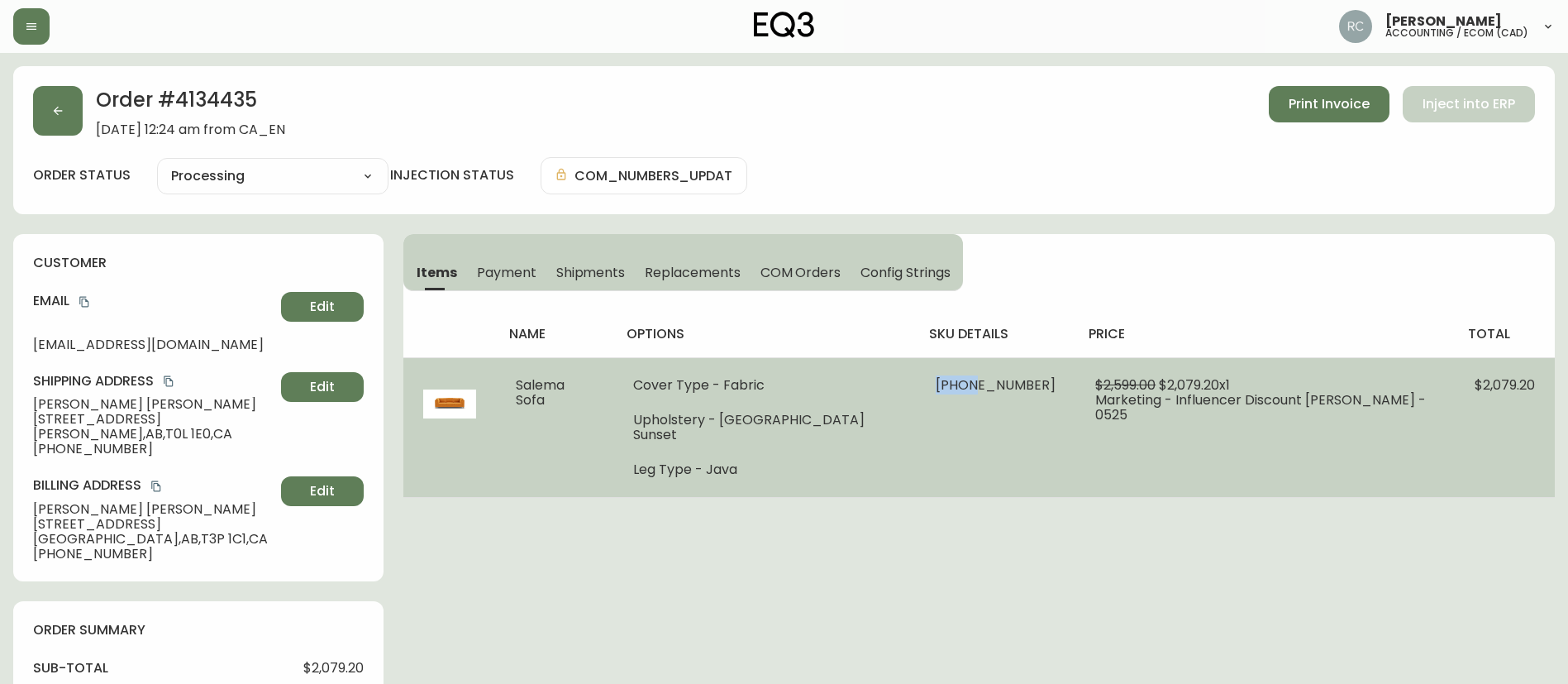
click at [936, 382] on span "30024-01 x 1" at bounding box center [996, 385] width 119 height 19
click at [936, 381] on span "30024-01 x 1" at bounding box center [996, 385] width 119 height 19
copy span "30024-01 x 1"
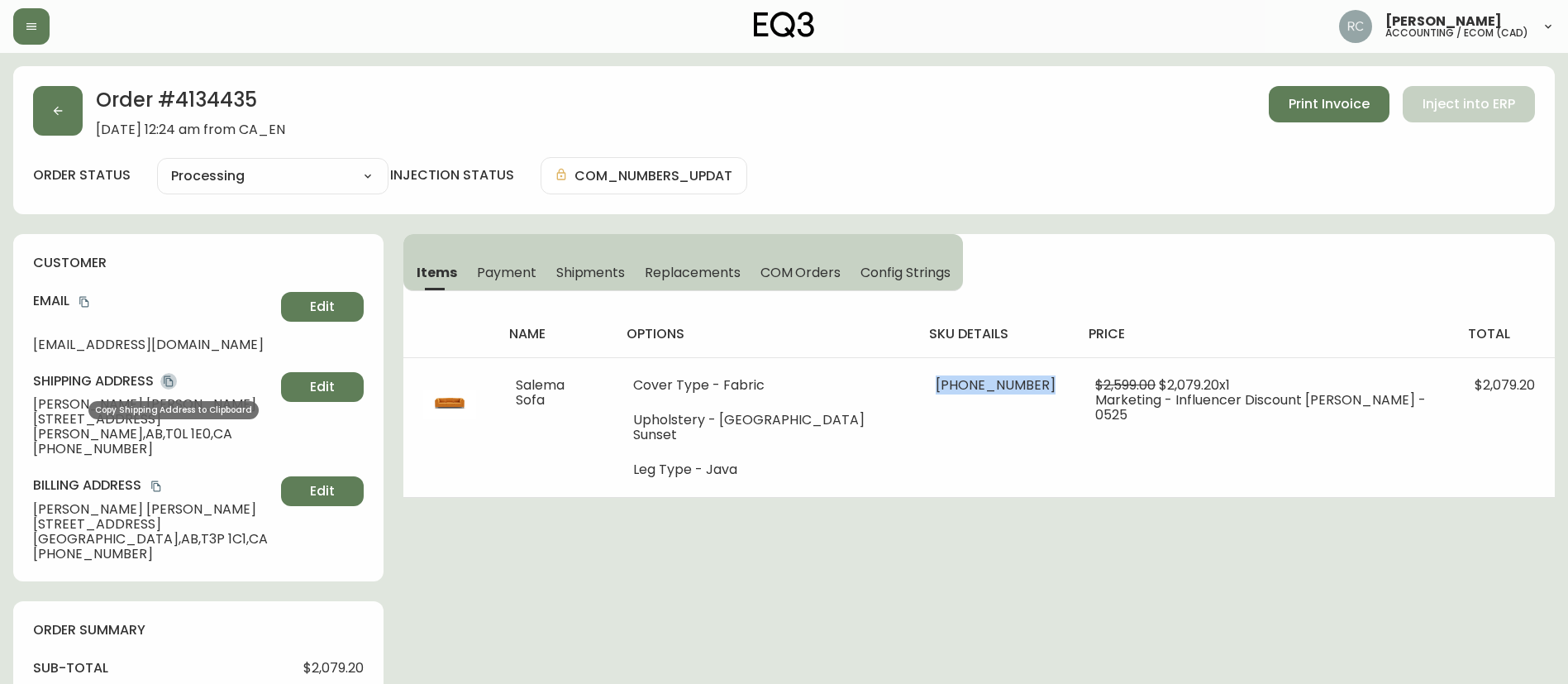
drag, startPoint x: 171, startPoint y: 380, endPoint x: 1534, endPoint y: 459, distance: 1365.3
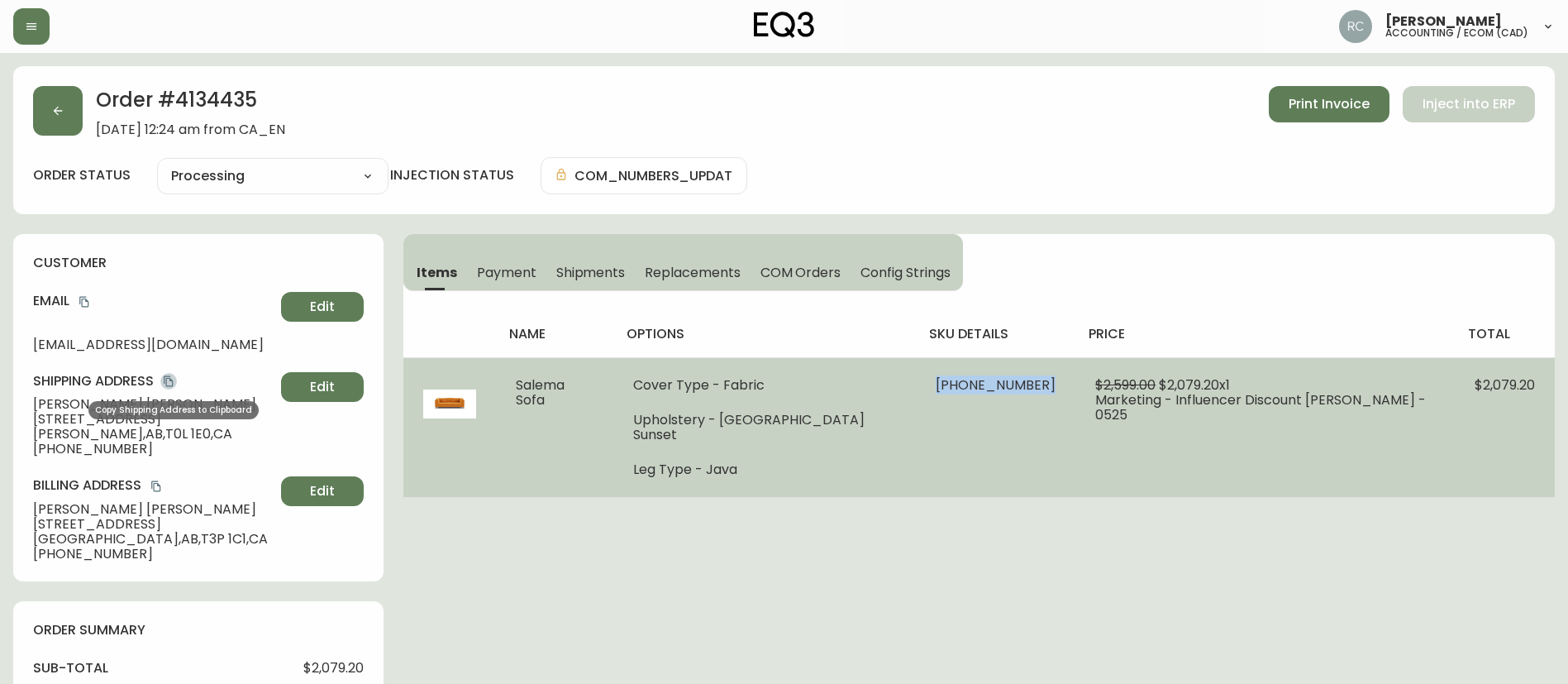
click at [174, 380] on icon "copy" at bounding box center [169, 381] width 12 height 12
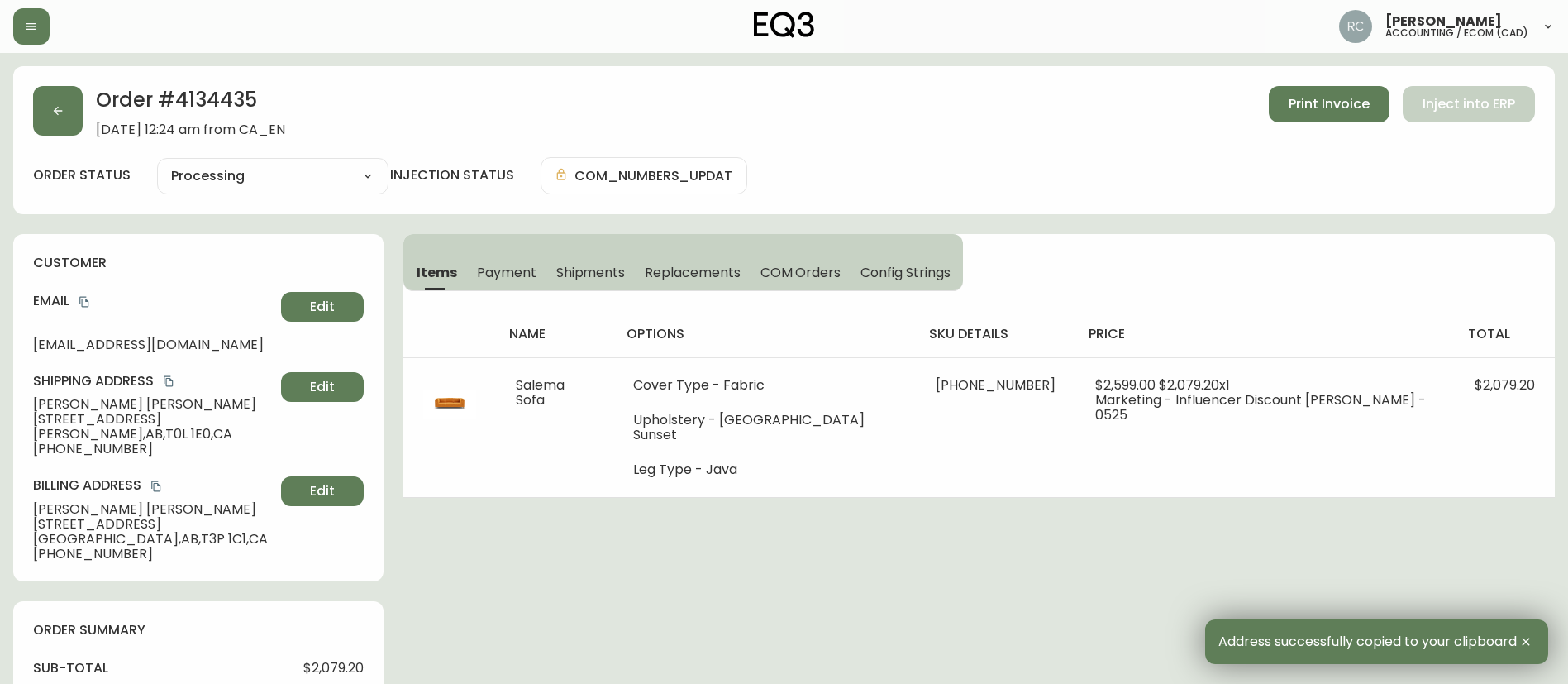
click at [226, 105] on h2 "Order # 4134435" at bounding box center [191, 104] width 190 height 37
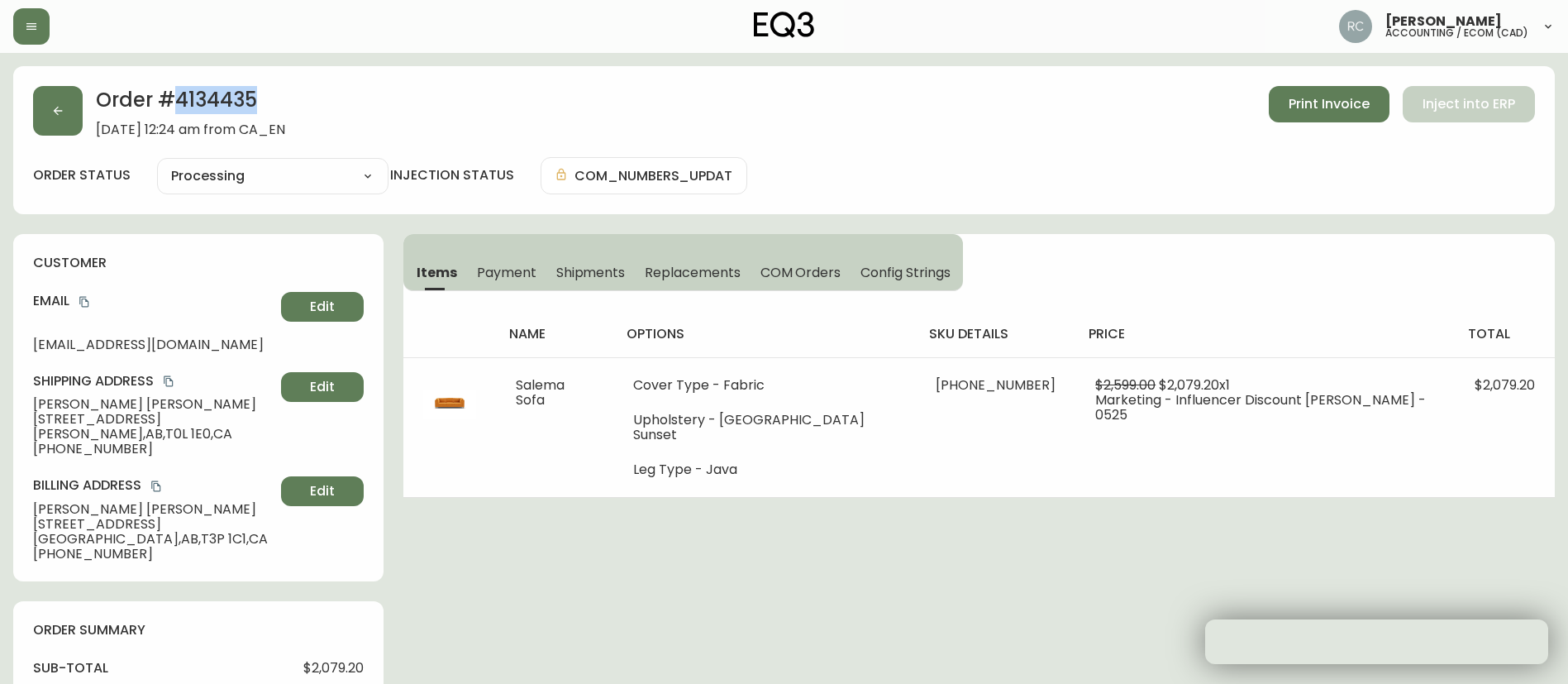
drag, startPoint x: 226, startPoint y: 105, endPoint x: 1560, endPoint y: 295, distance: 1347.5
click at [225, 105] on h2 "Order # 4134435" at bounding box center [191, 104] width 190 height 37
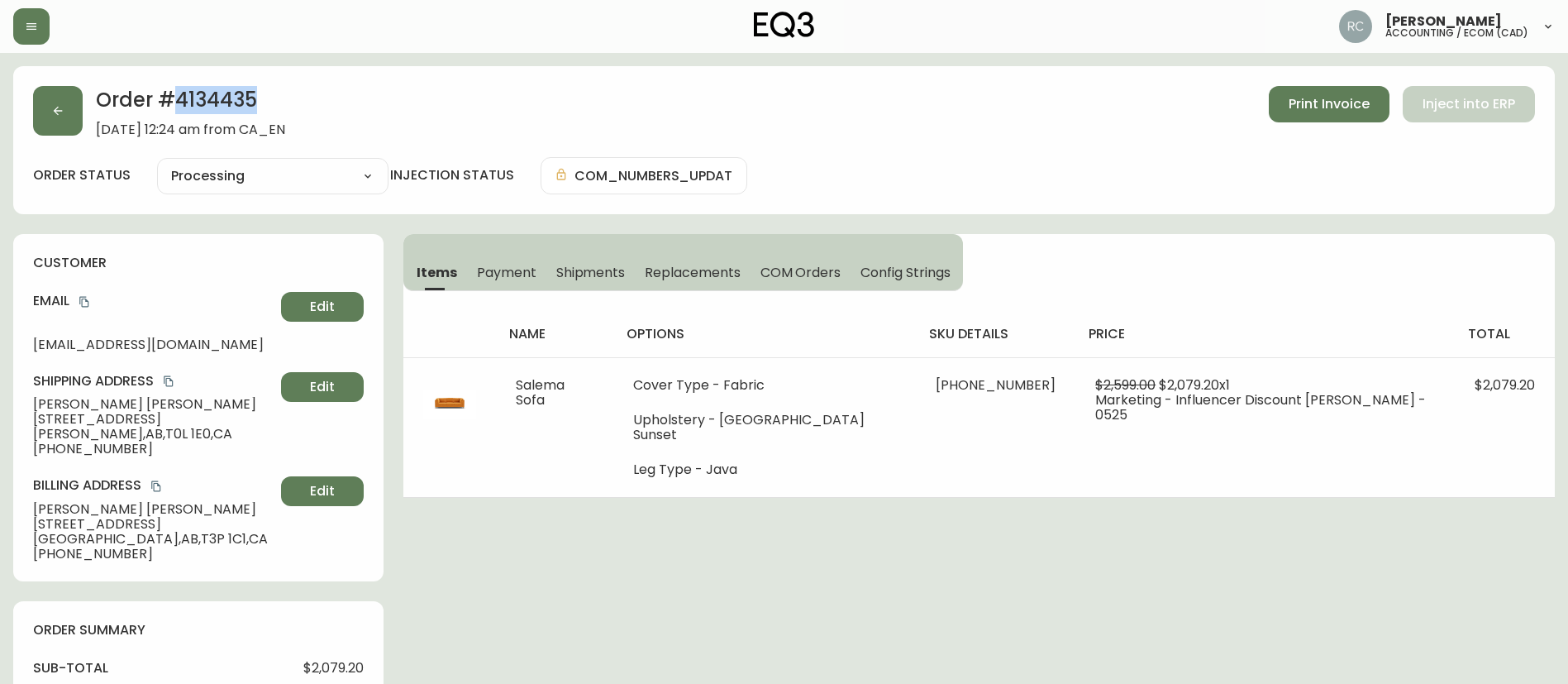
copy h2 "4134435"
drag, startPoint x: 83, startPoint y: 301, endPoint x: 659, endPoint y: 342, distance: 577.5
click at [83, 301] on icon "copy" at bounding box center [83, 302] width 9 height 11
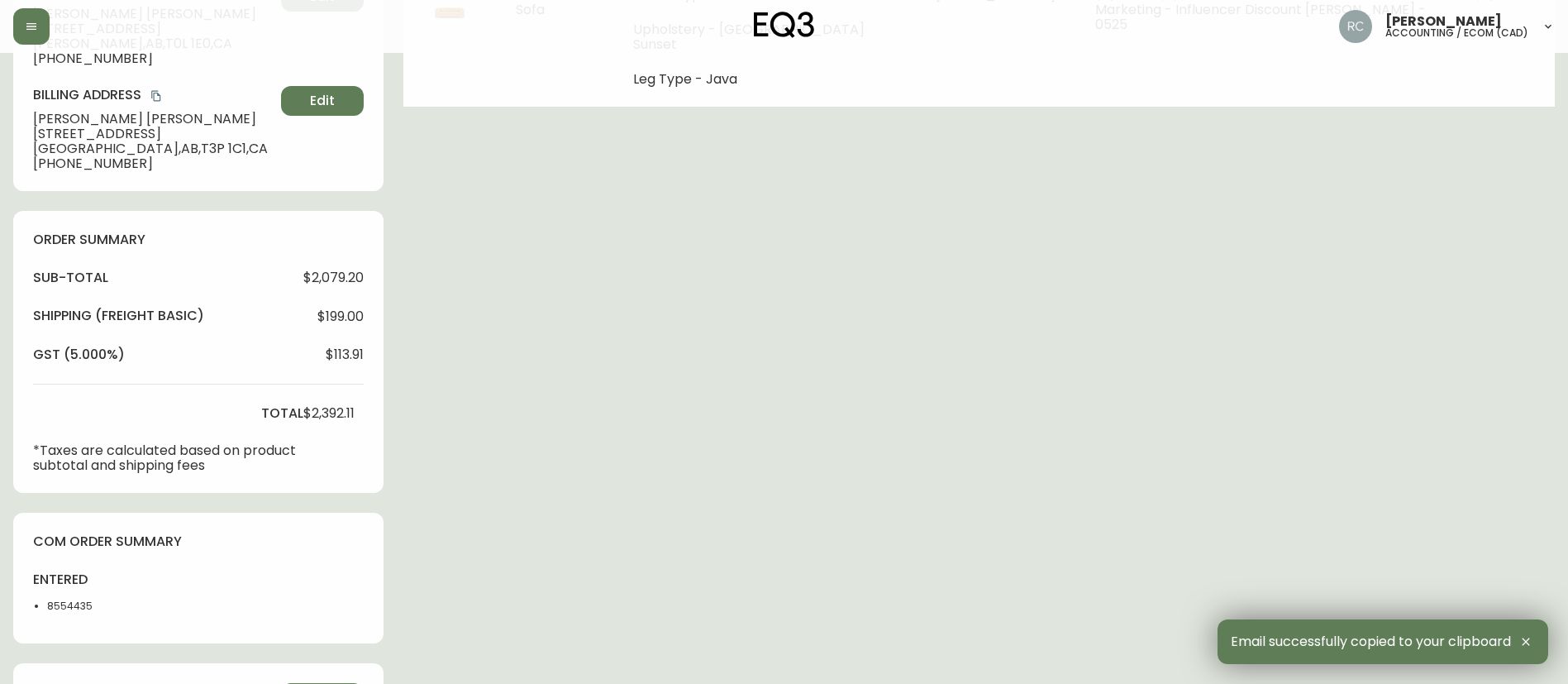
scroll to position [413, 0]
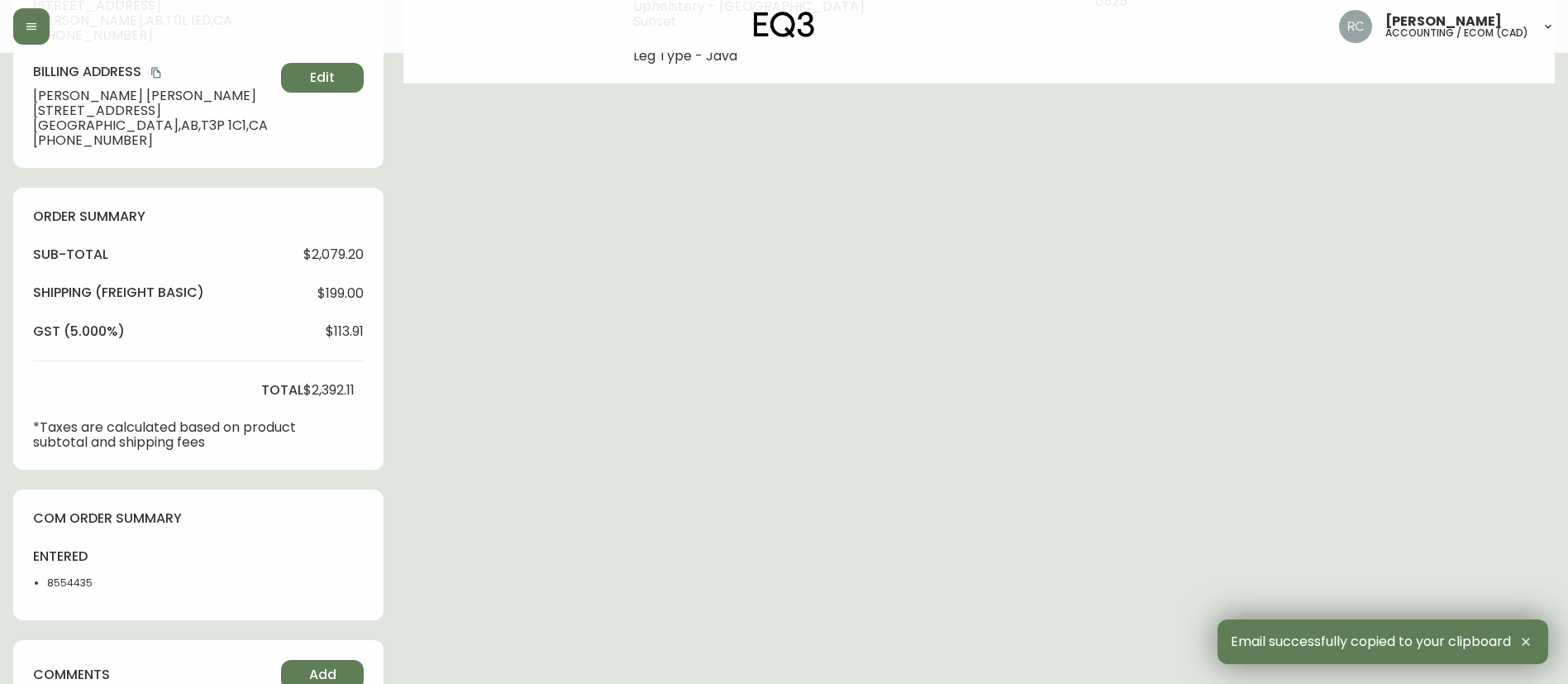
click at [73, 576] on li "8554435" at bounding box center [89, 582] width 83 height 14
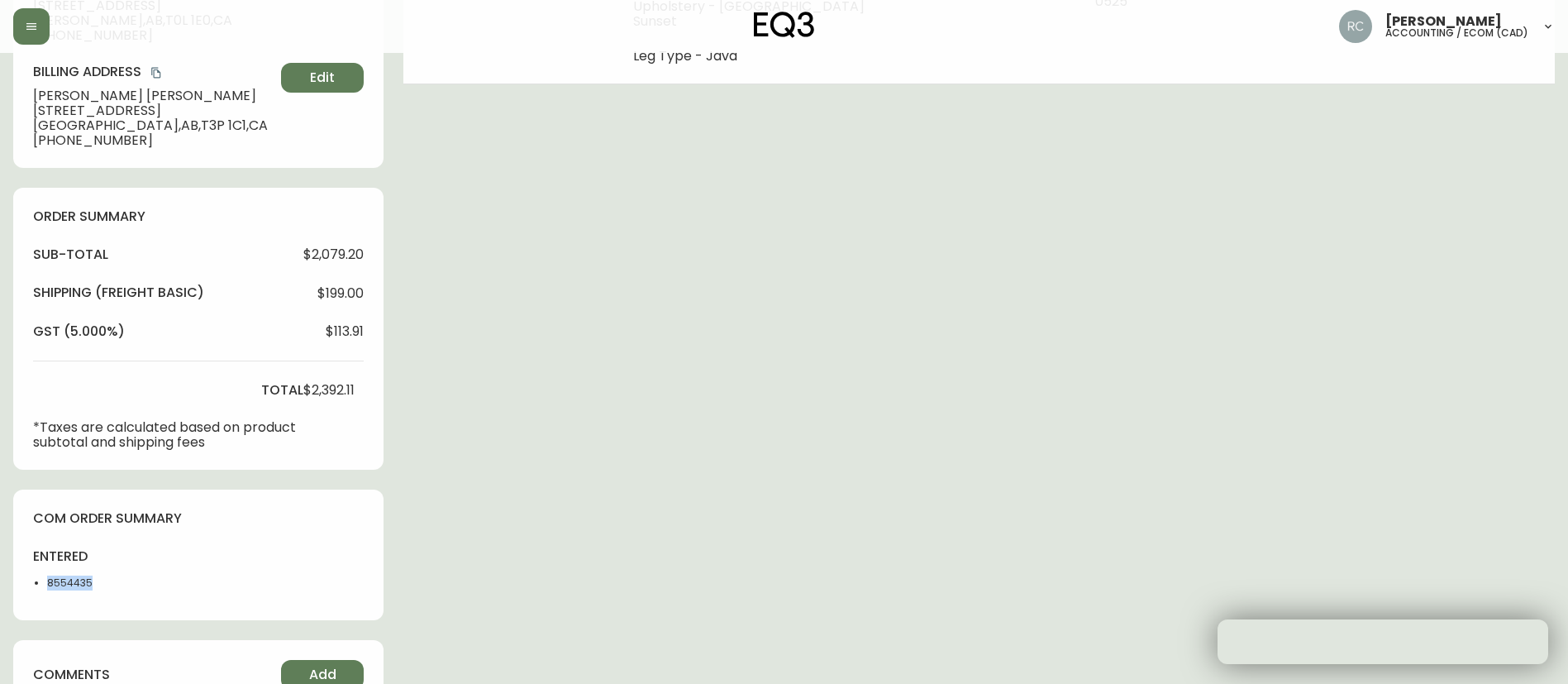
click at [73, 576] on li "8554435" at bounding box center [89, 582] width 83 height 14
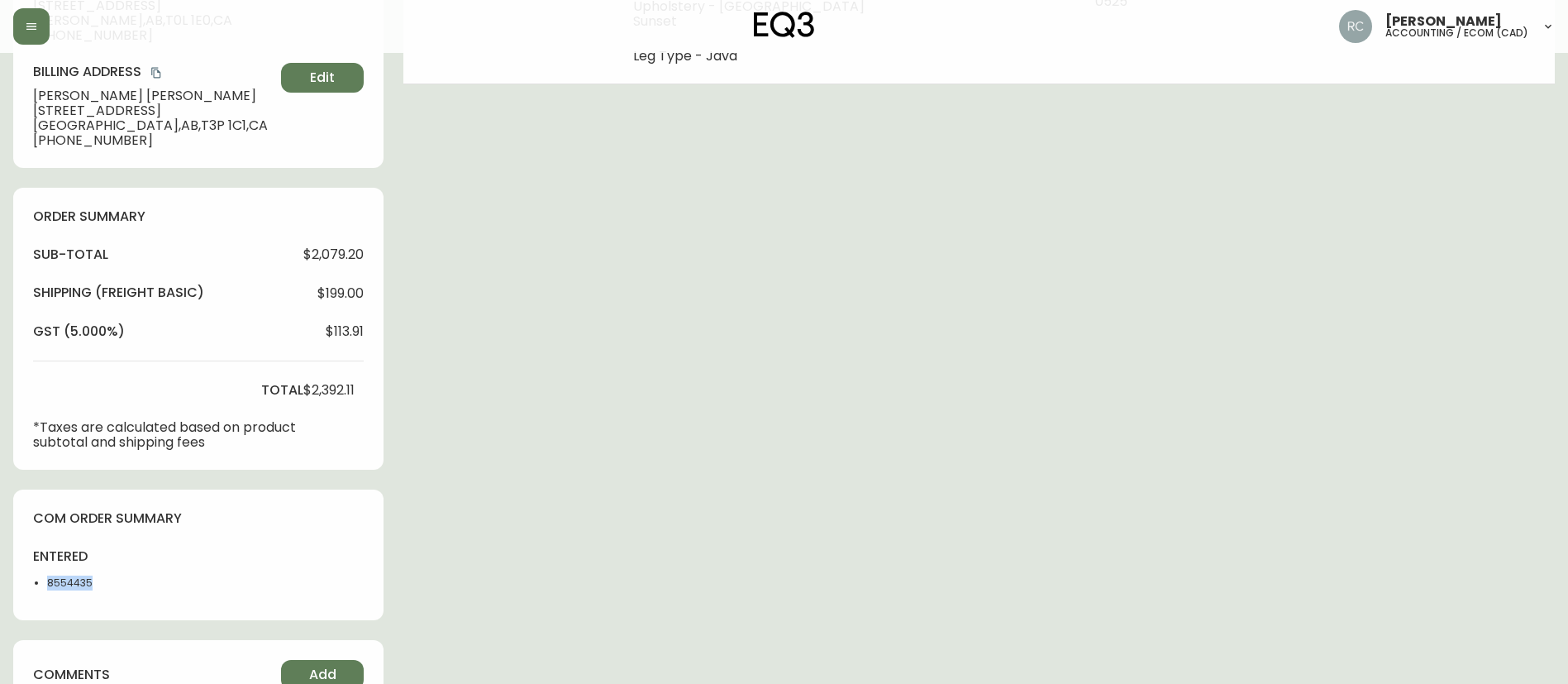
copy li "8554435"
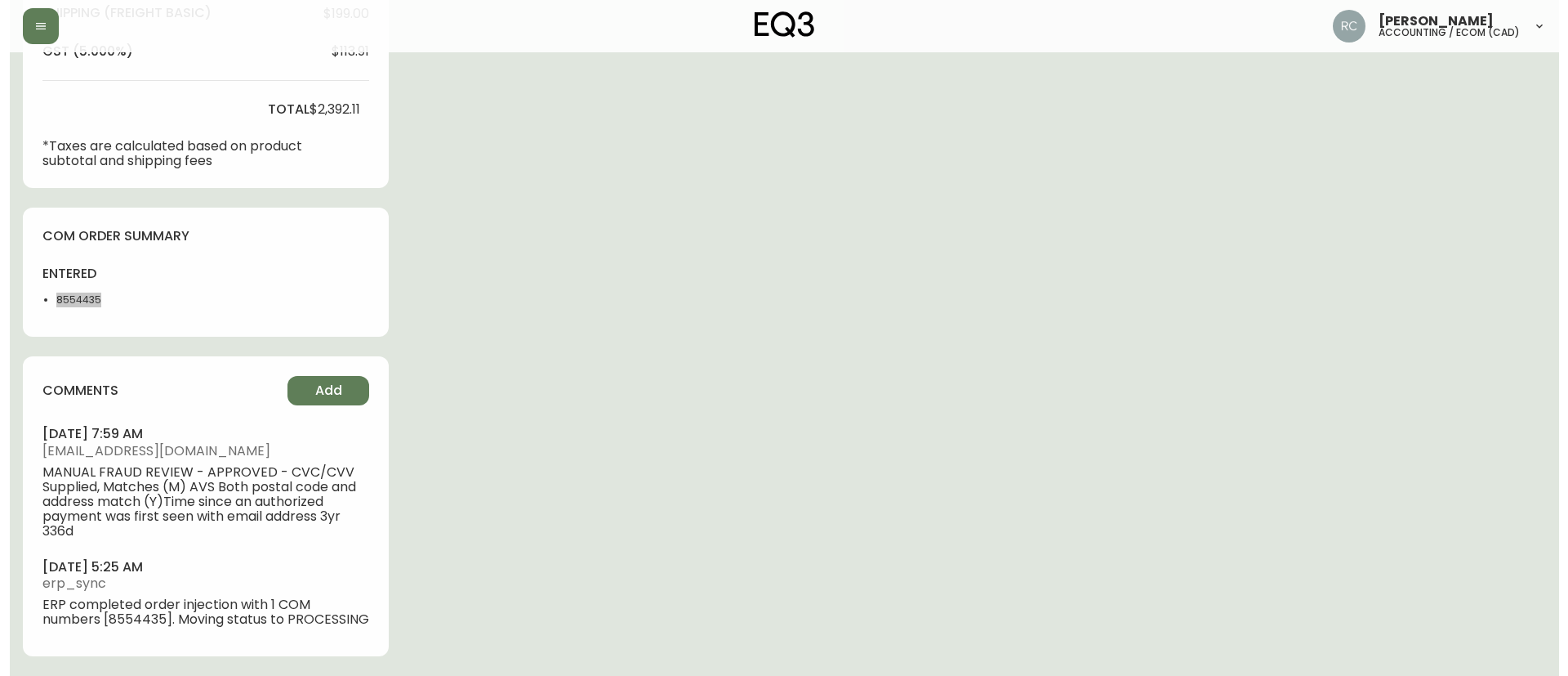
scroll to position [700, 0]
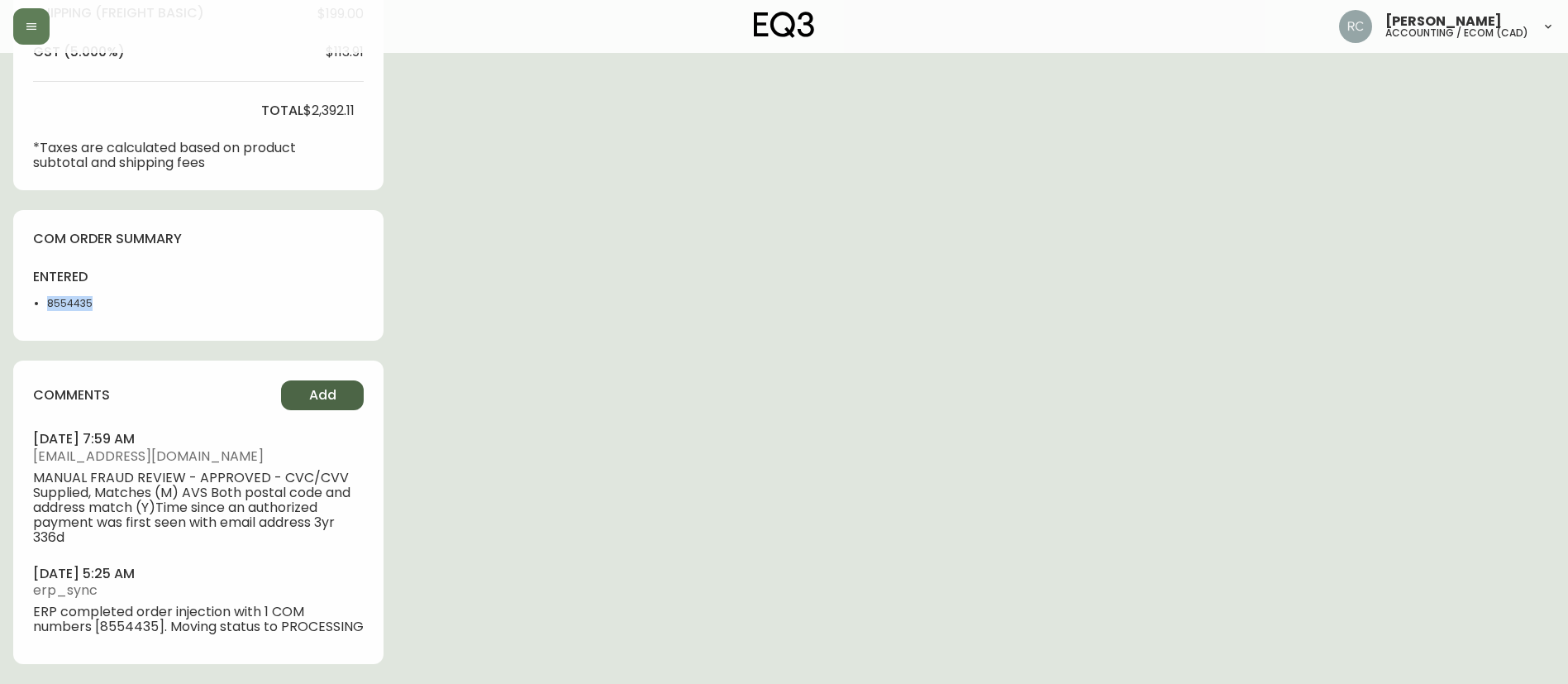
click at [320, 381] on button "Add" at bounding box center [323, 395] width 83 height 30
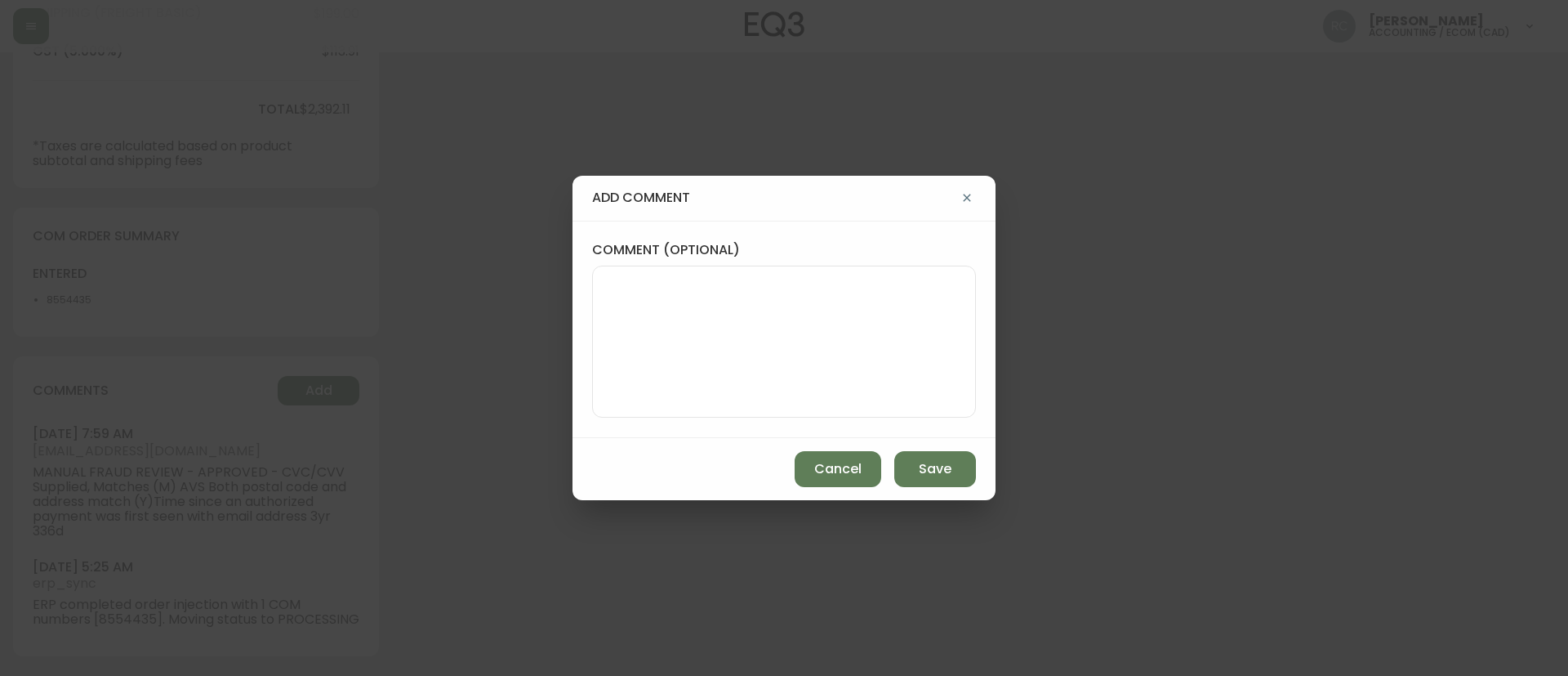
click at [869, 314] on textarea "comment (optional)" at bounding box center [784, 341] width 356 height 130
type textarea "d"
click at [860, 297] on textarea "DISCONTINUED FABRIC:" at bounding box center [784, 341] width 356 height 130
paste textarea "#829460"
type textarea "DISCONTINUED FABRIC - TICKET#829460"
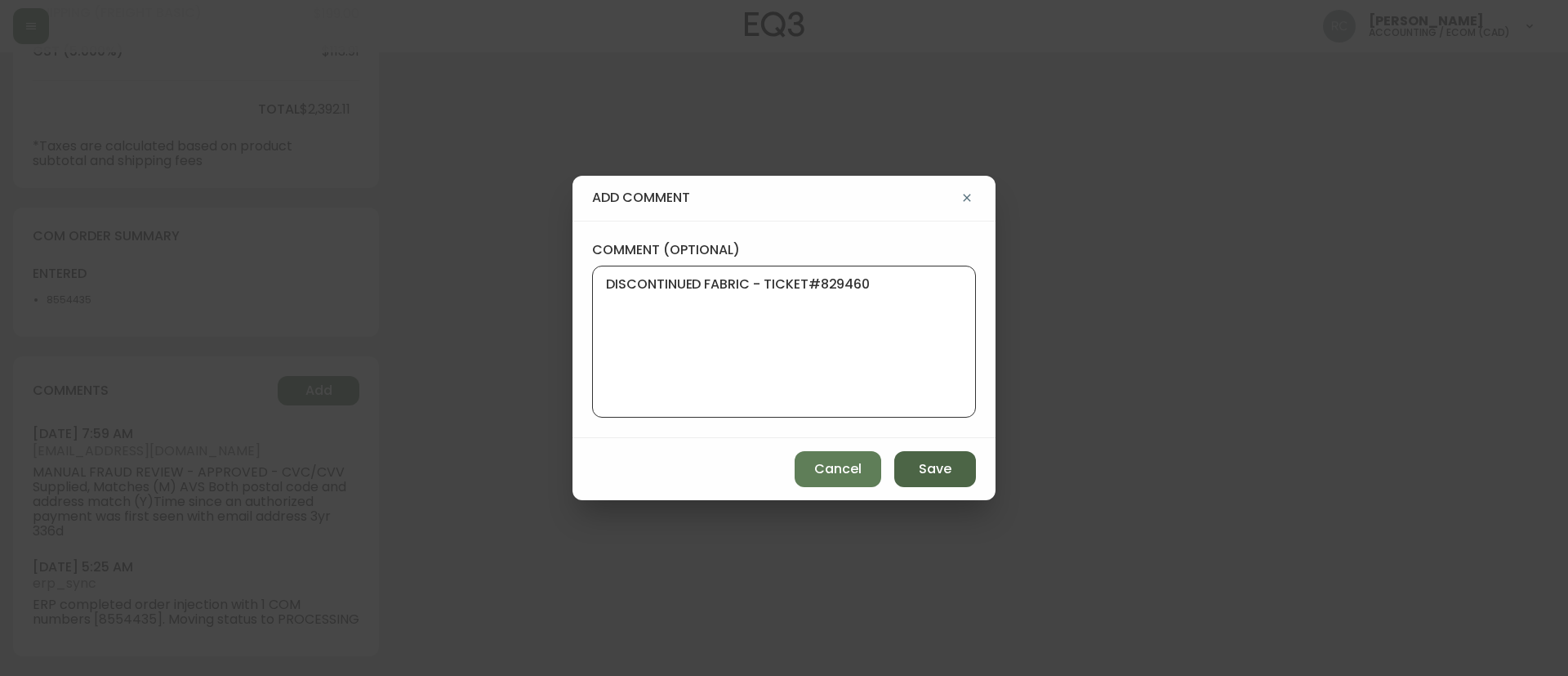
drag, startPoint x: 946, startPoint y: 467, endPoint x: 636, endPoint y: 97, distance: 482.7
click at [945, 467] on span "Save" at bounding box center [935, 468] width 32 height 18
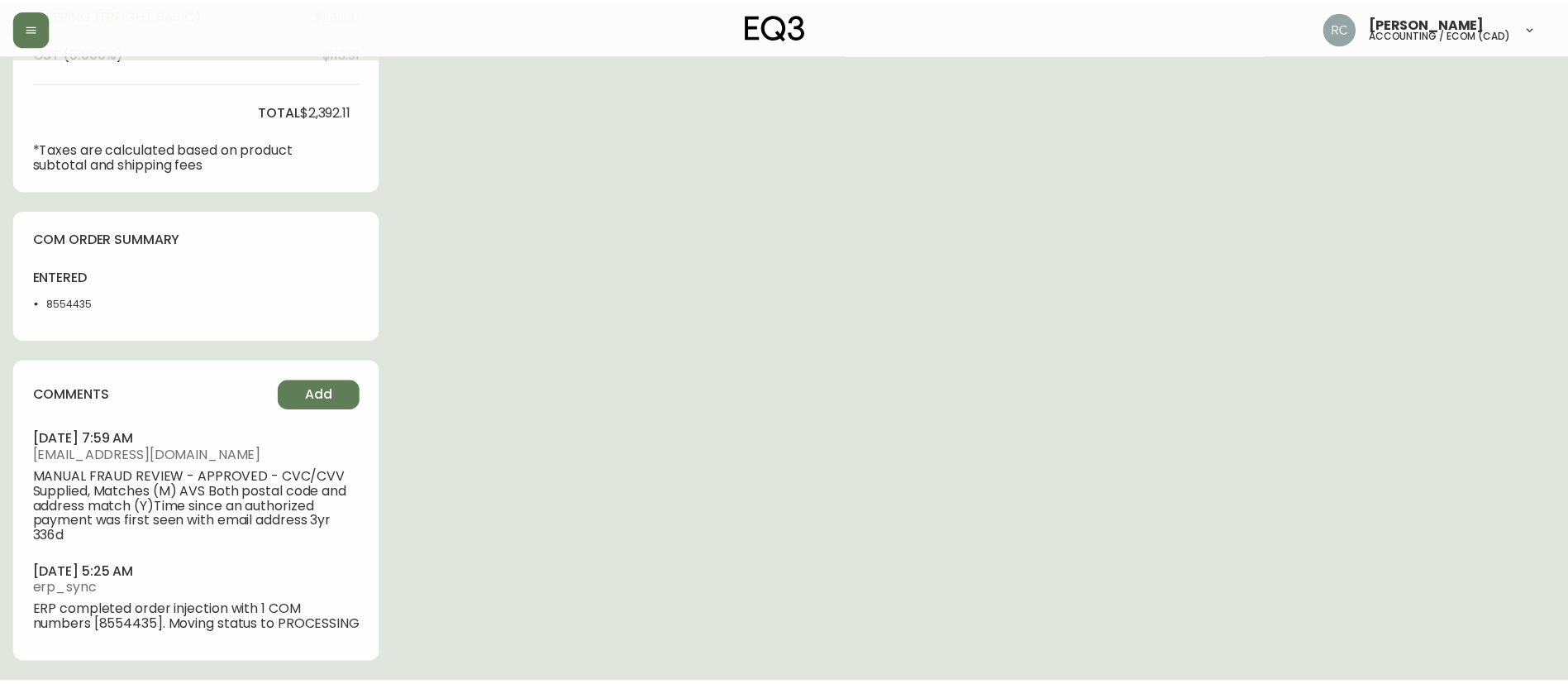
scroll to position [693, 0]
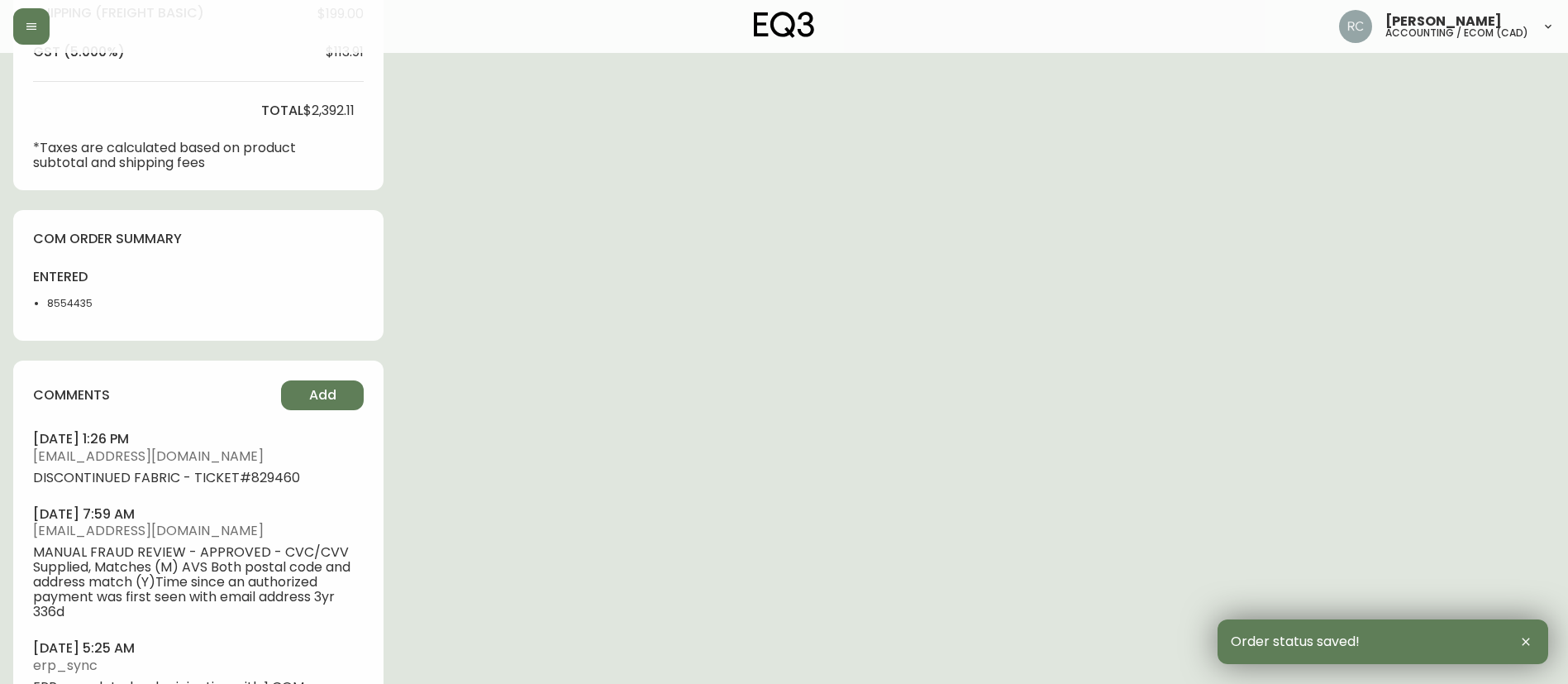
drag, startPoint x: 605, startPoint y: 26, endPoint x: 454, endPoint y: 3, distance: 152.7
click at [453, 4] on div "Russel Joy Custodio accounting / ecom (cad)" at bounding box center [784, 26] width 1542 height 53
